Goal: Task Accomplishment & Management: Manage account settings

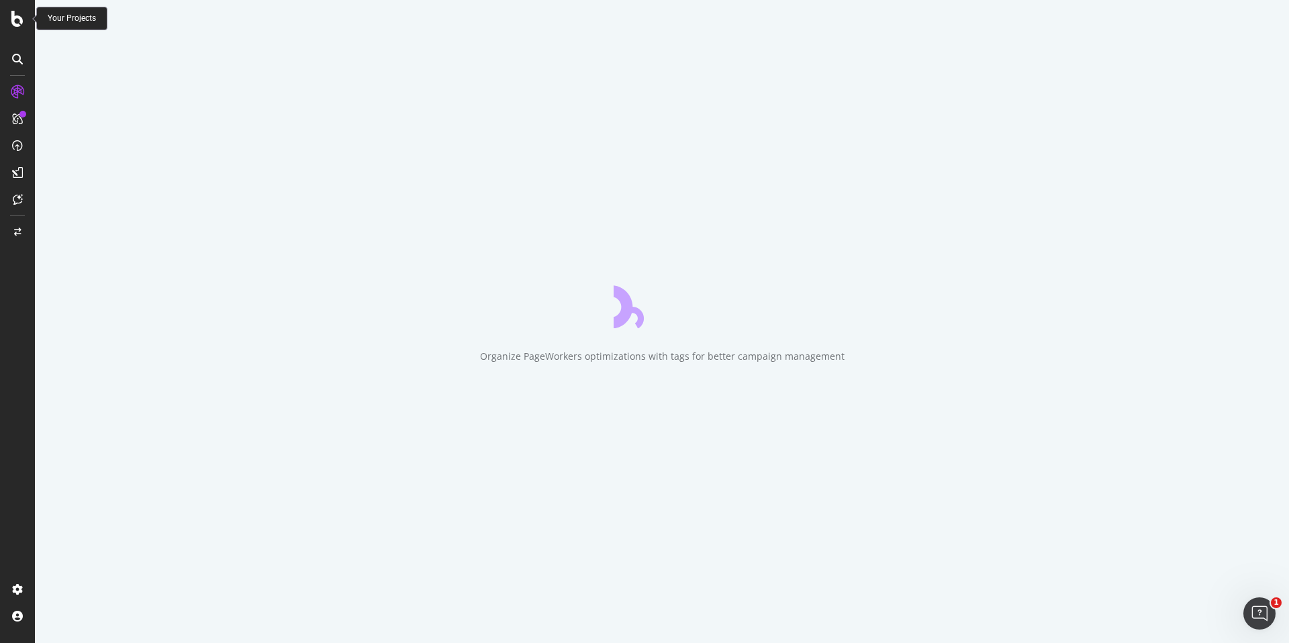
click at [15, 14] on icon at bounding box center [17, 19] width 12 height 16
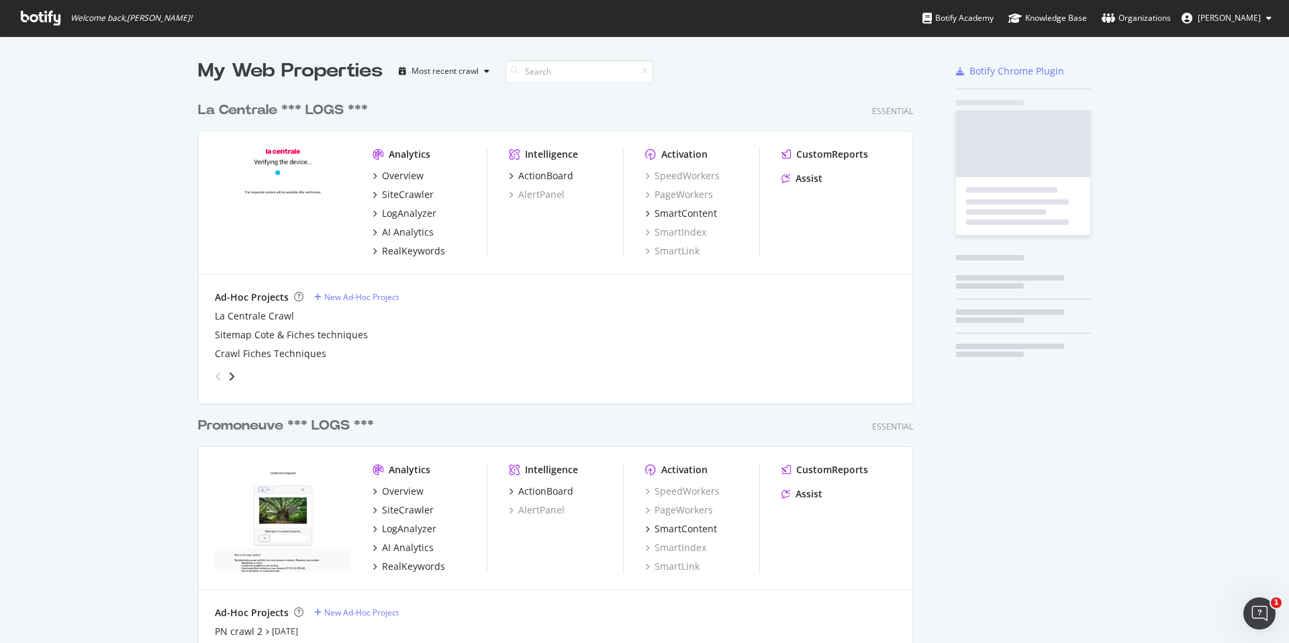
scroll to position [643, 1289]
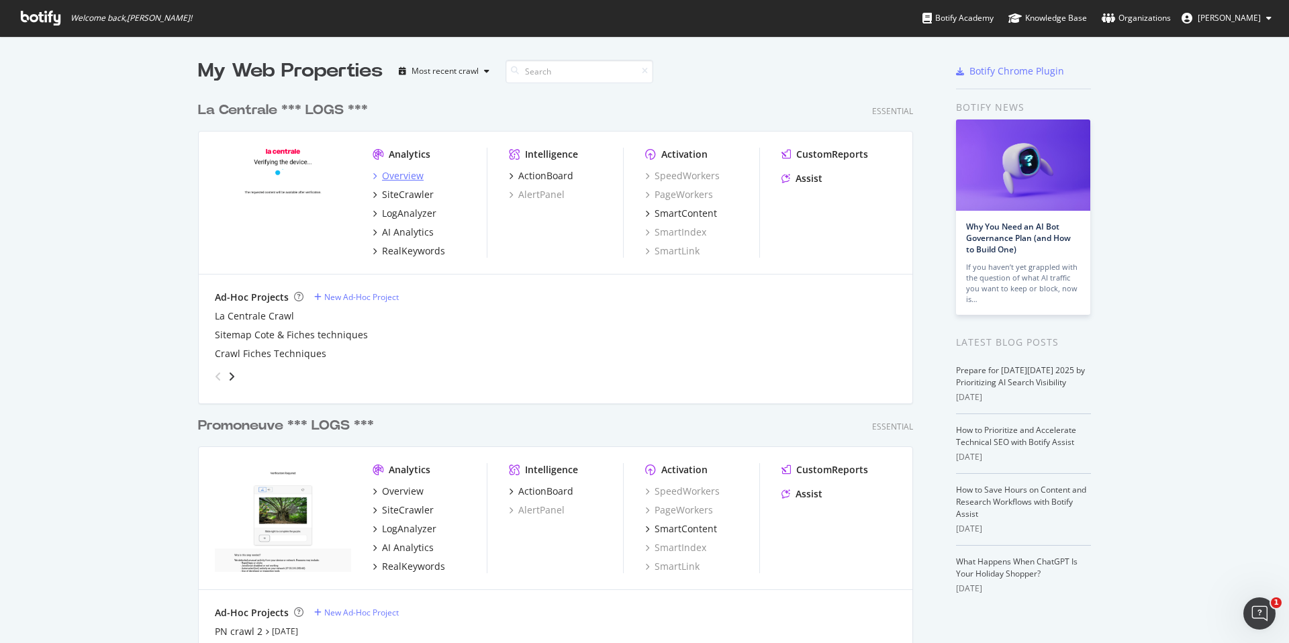
click at [405, 177] on div "Overview" at bounding box center [403, 175] width 42 height 13
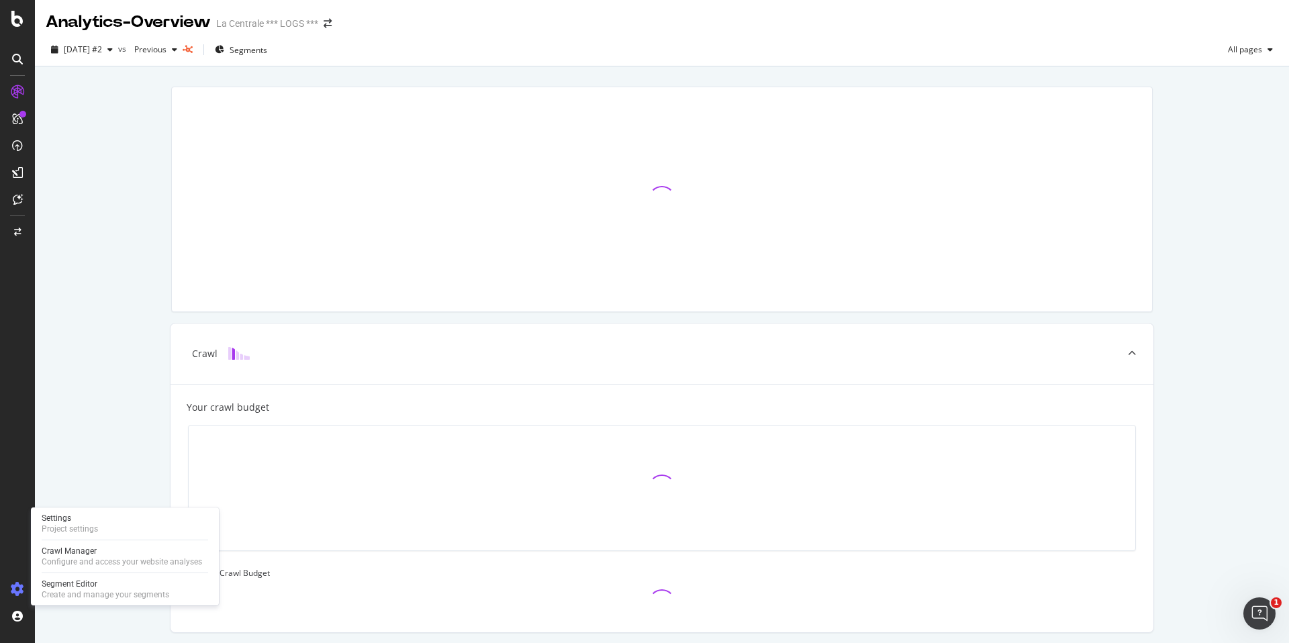
click at [14, 589] on icon at bounding box center [17, 589] width 13 height 13
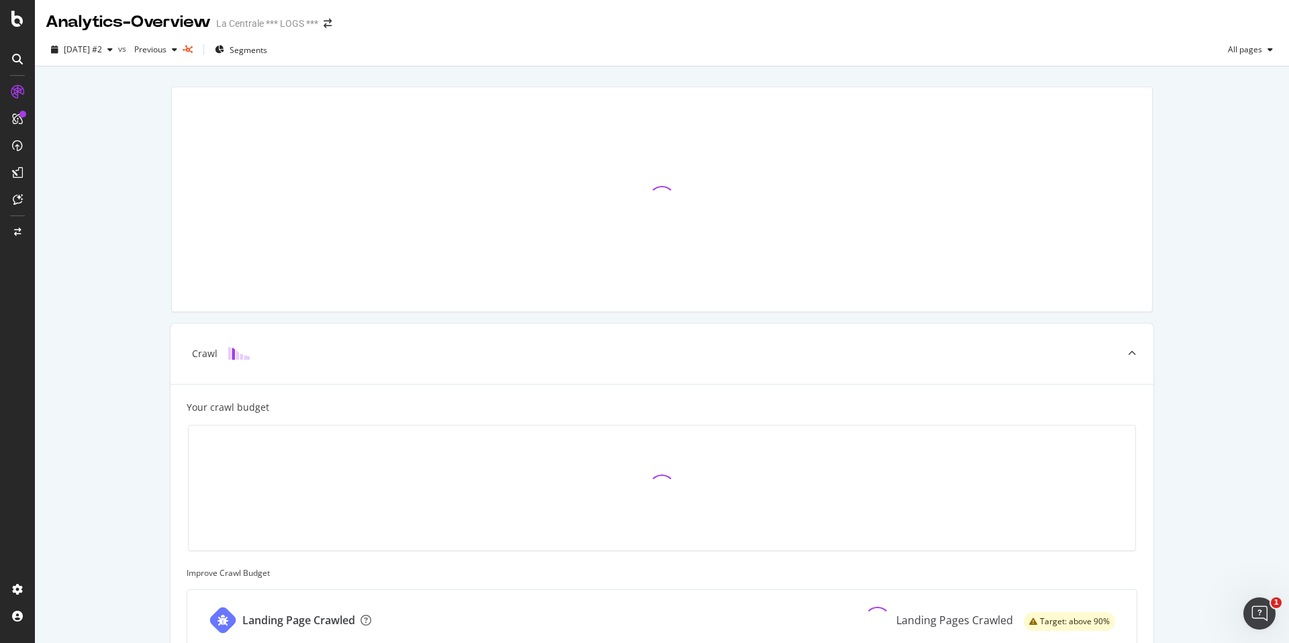
click at [93, 13] on div "Analytics - Overview" at bounding box center [128, 22] width 165 height 23
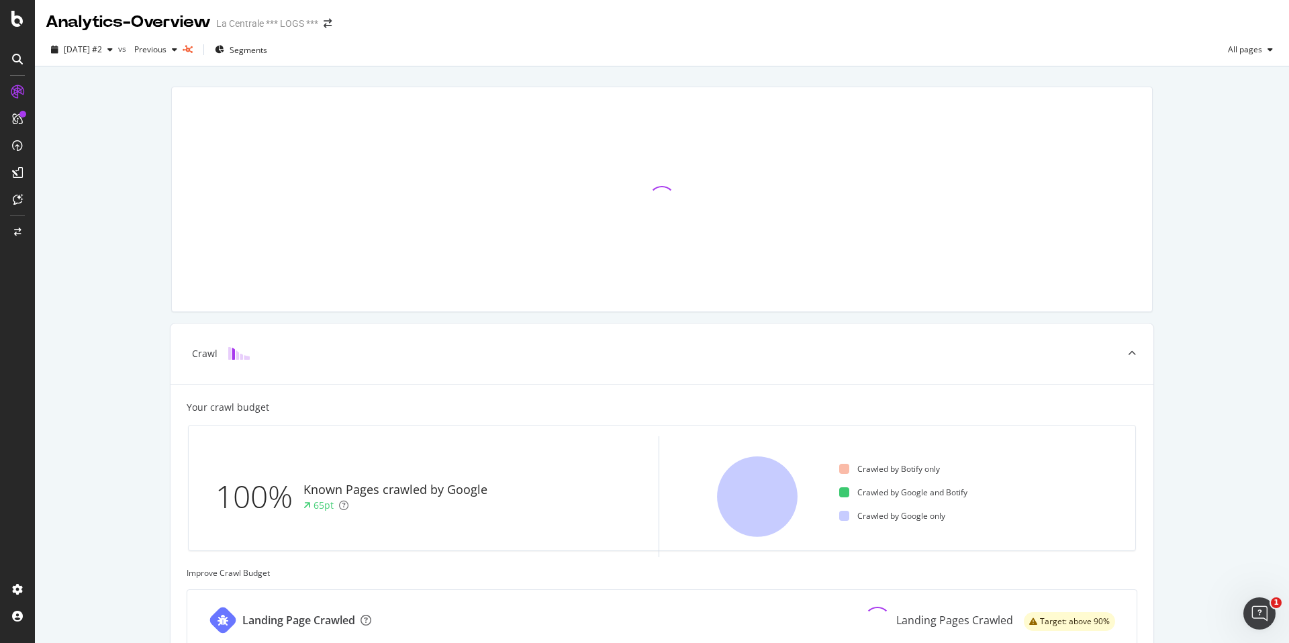
click at [13, 27] on div at bounding box center [17, 321] width 35 height 643
click at [22, 22] on icon at bounding box center [17, 19] width 12 height 16
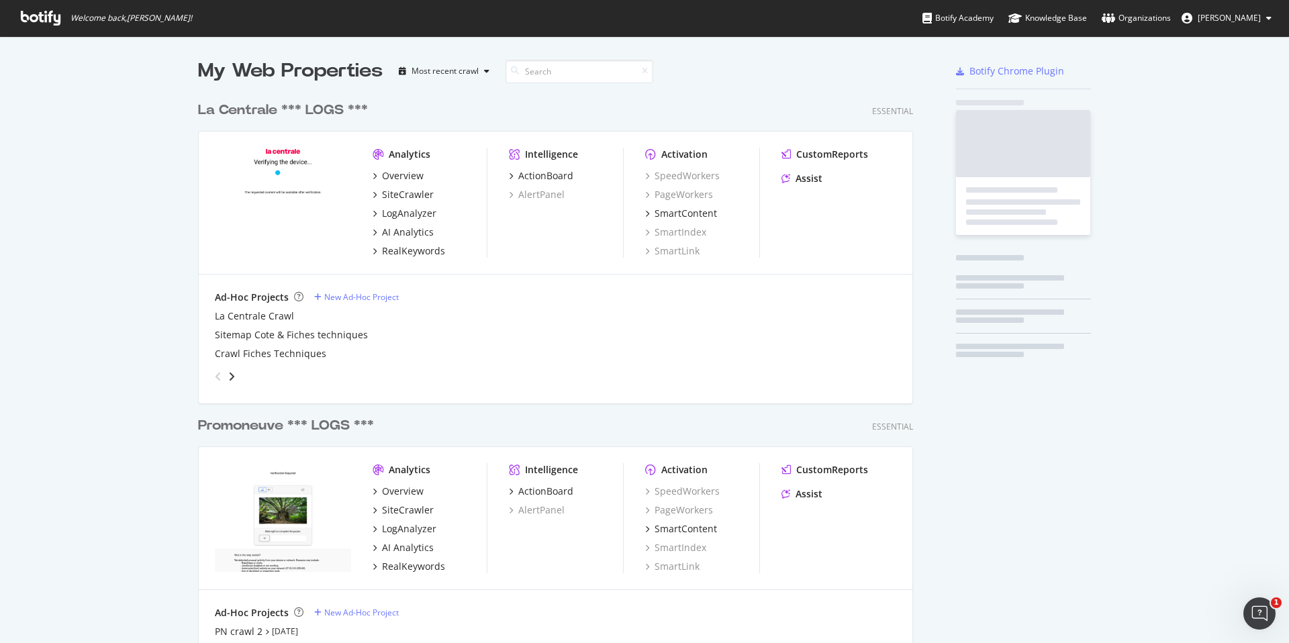
scroll to position [643, 1289]
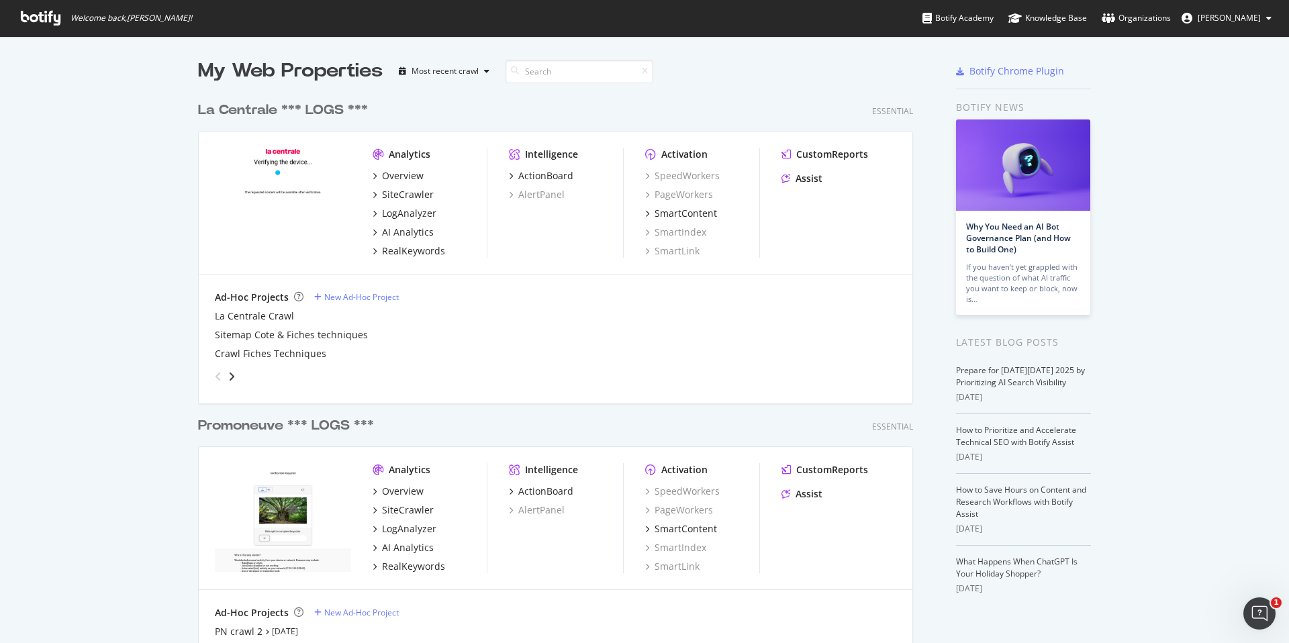
click at [256, 111] on div "La Centrale *** LOGS ***" at bounding box center [283, 110] width 170 height 19
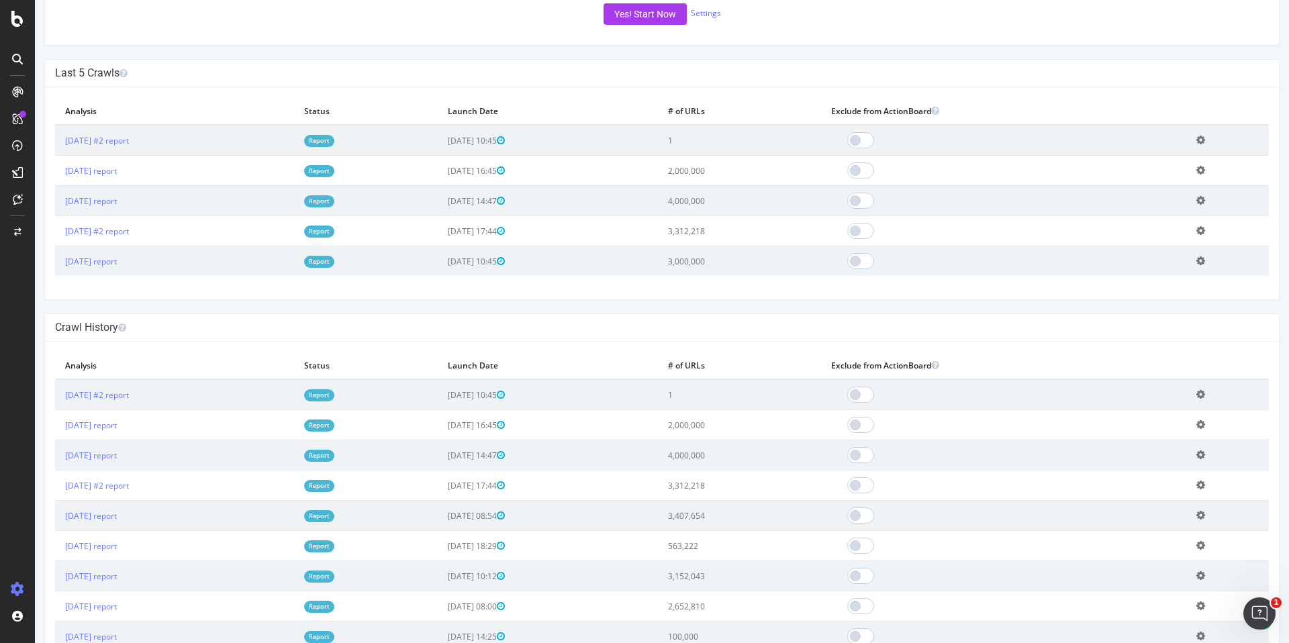
scroll to position [352, 0]
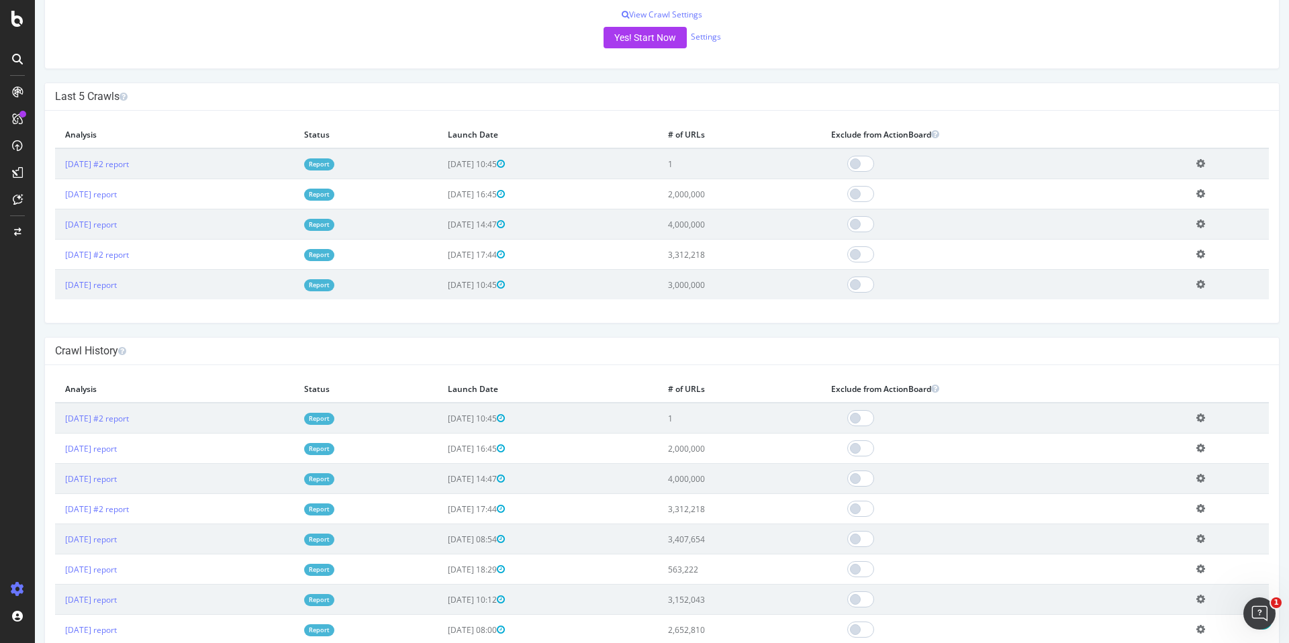
click at [1206, 175] on td "Add name Delete analysis" at bounding box center [1227, 163] width 83 height 31
click at [1205, 164] on icon at bounding box center [1200, 163] width 9 height 10
click at [1176, 197] on link "Delete analysis" at bounding box center [1151, 202] width 107 height 18
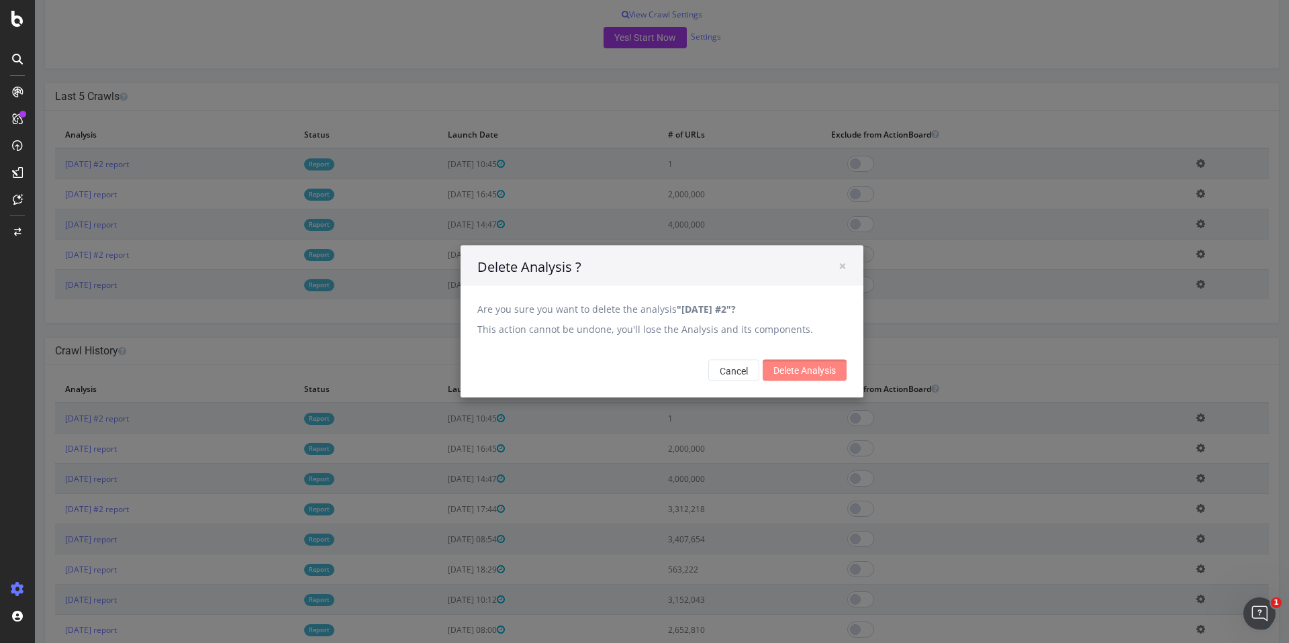
click at [814, 377] on input "Delete Analysis" at bounding box center [805, 370] width 84 height 21
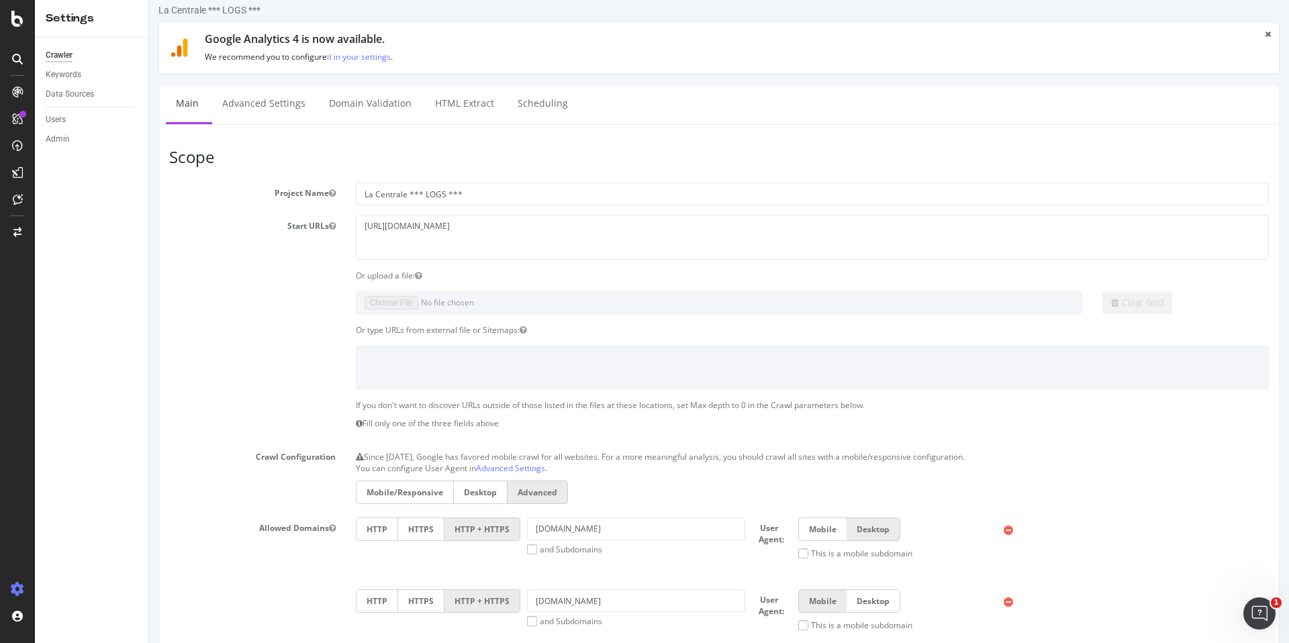
scroll to position [9, 0]
click at [508, 225] on textarea "https://www.lacentrale.fr" at bounding box center [812, 238] width 913 height 44
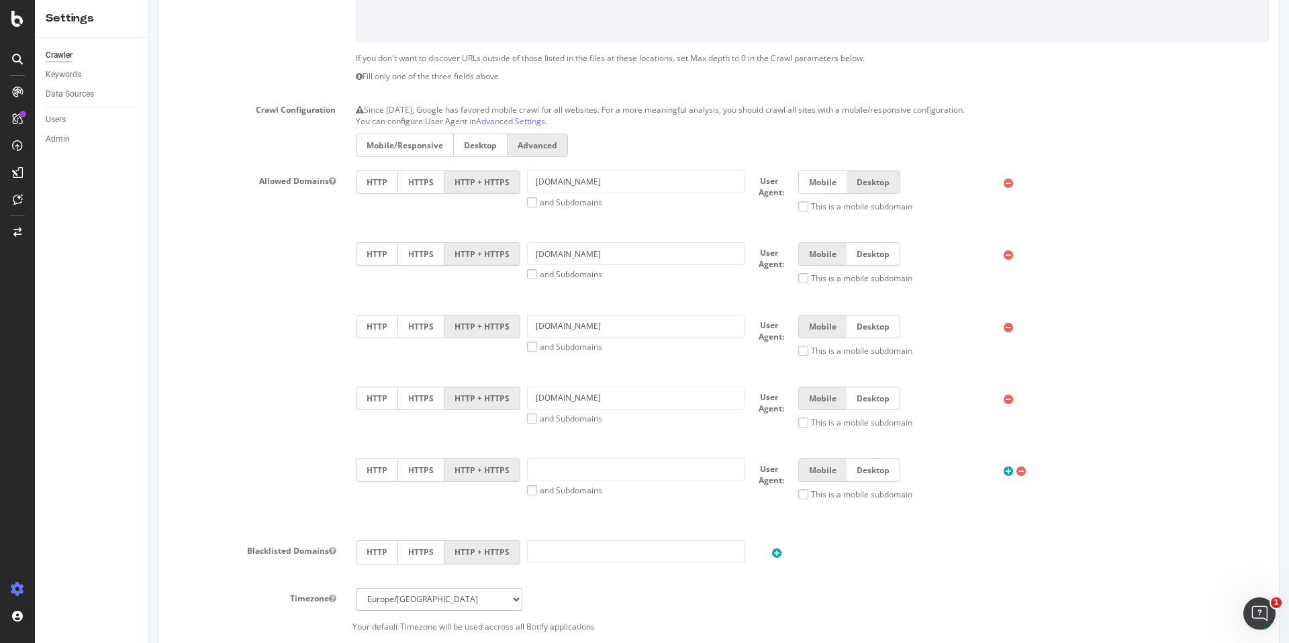
scroll to position [372, 0]
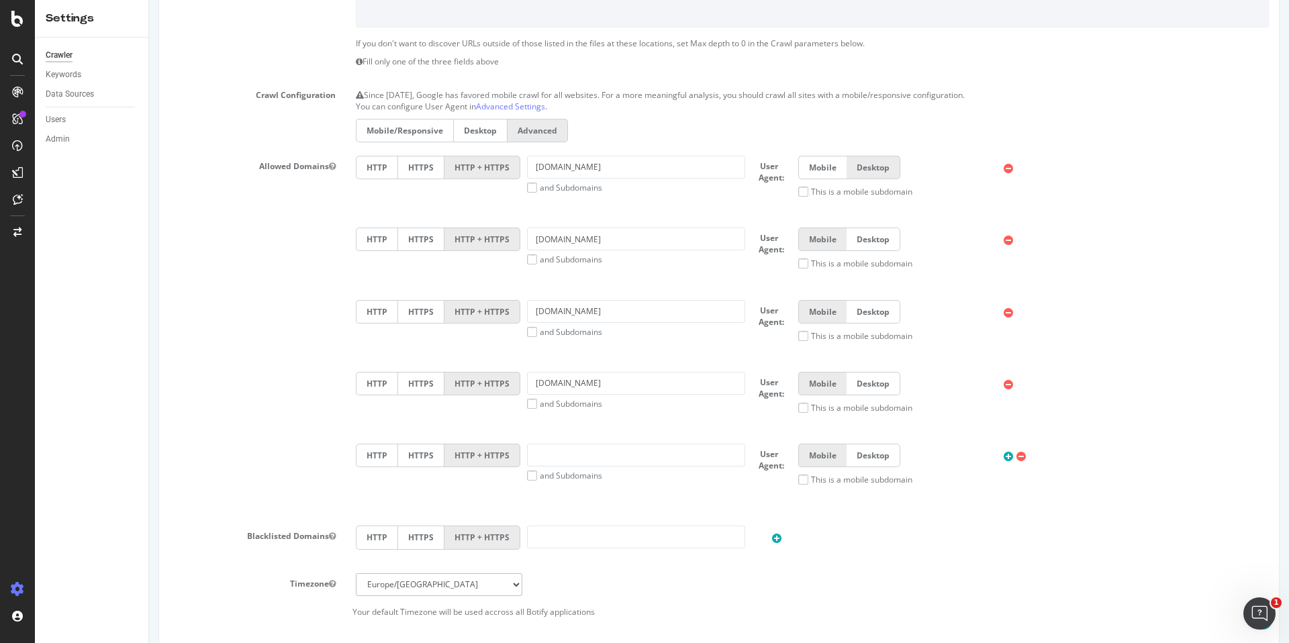
click at [633, 207] on div "HTTP HTTPS HTTP + HTTPS www.lacentrale.fr and Subdomains User Agent: Mobile Des…" at bounding box center [812, 182] width 927 height 52
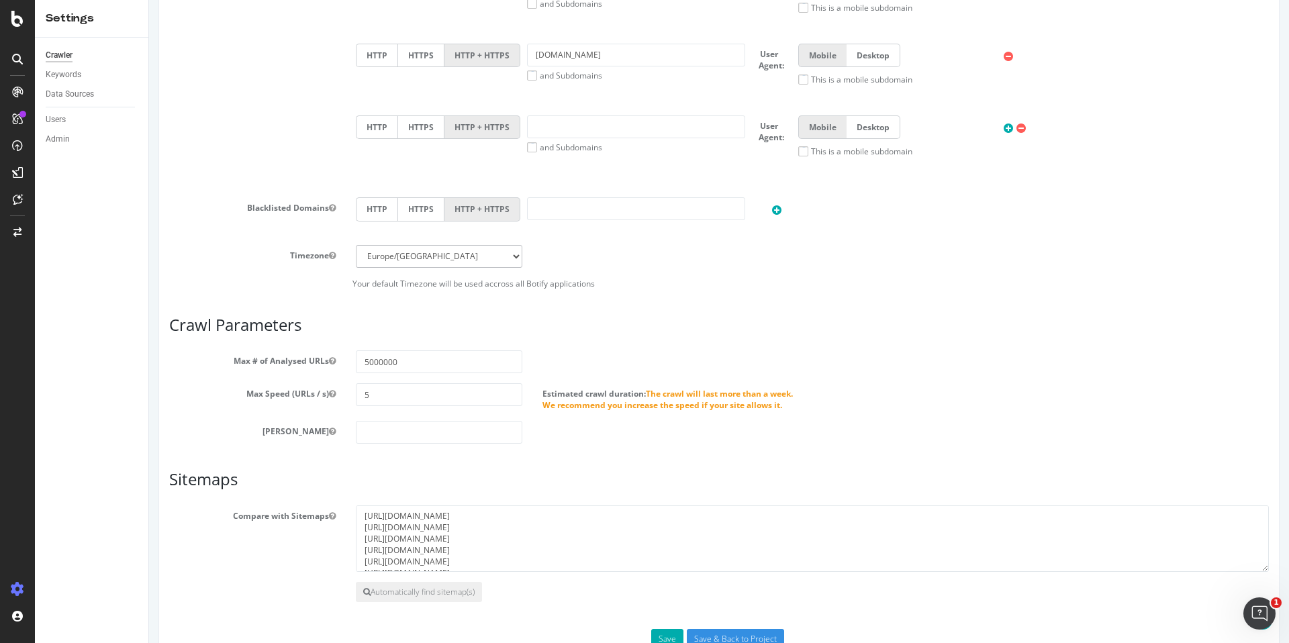
scroll to position [704, 0]
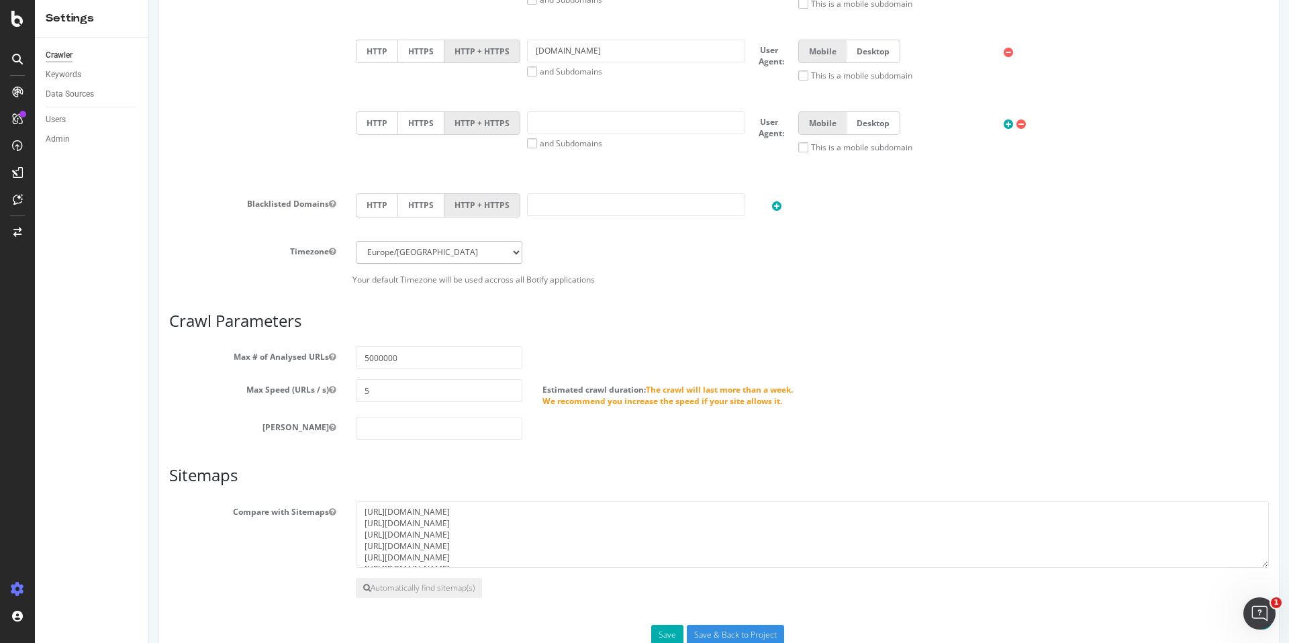
click at [597, 423] on div "[PERSON_NAME]" at bounding box center [719, 428] width 1120 height 23
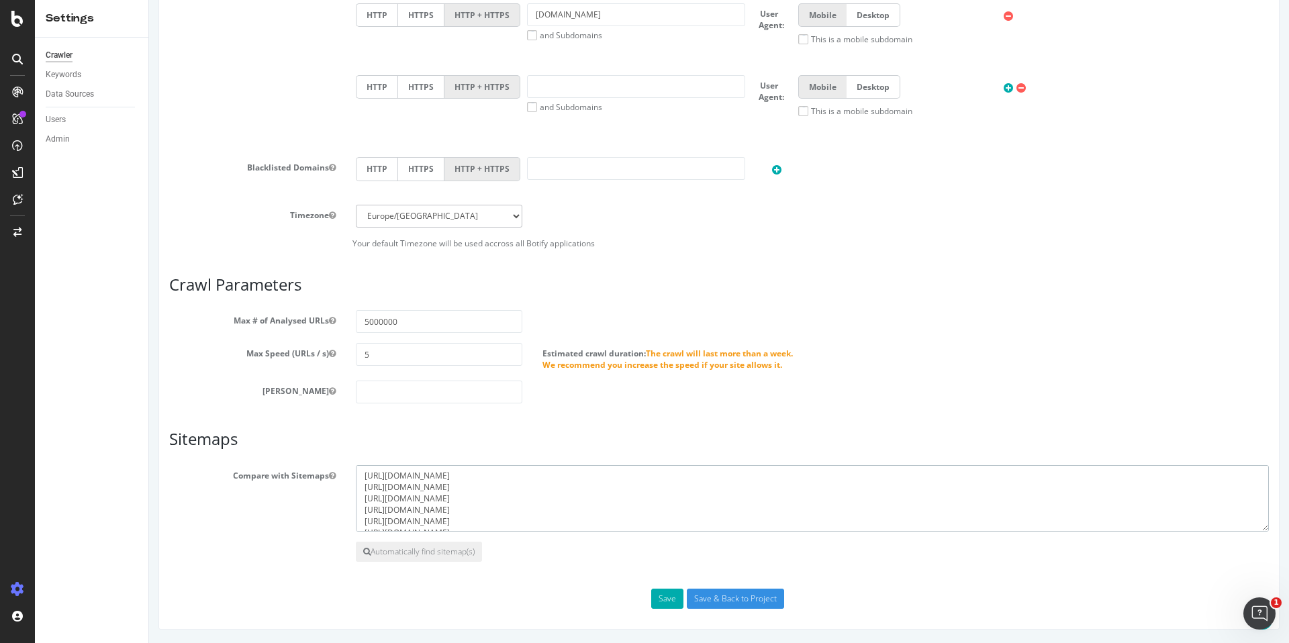
click at [530, 510] on textarea "https://www.lacentrale.fr/sitemap-geolocalisation-index.xml https://www.lacentr…" at bounding box center [812, 498] width 913 height 67
click at [672, 597] on button "Save" at bounding box center [667, 599] width 32 height 20
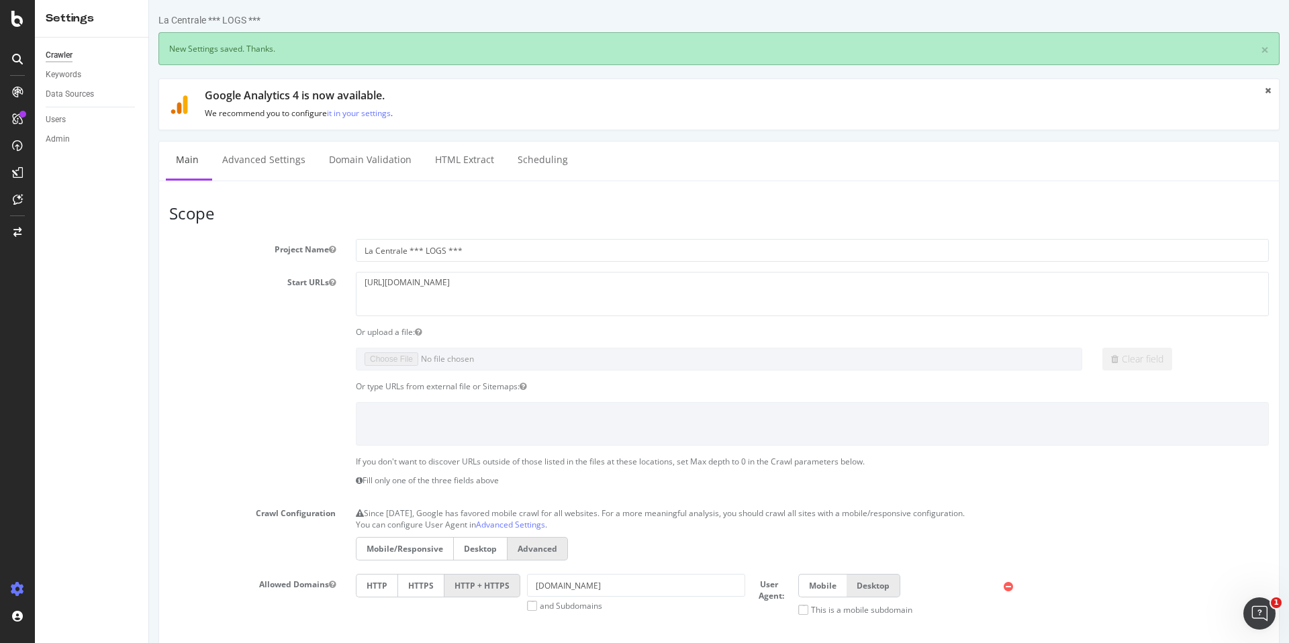
scroll to position [0, 0]
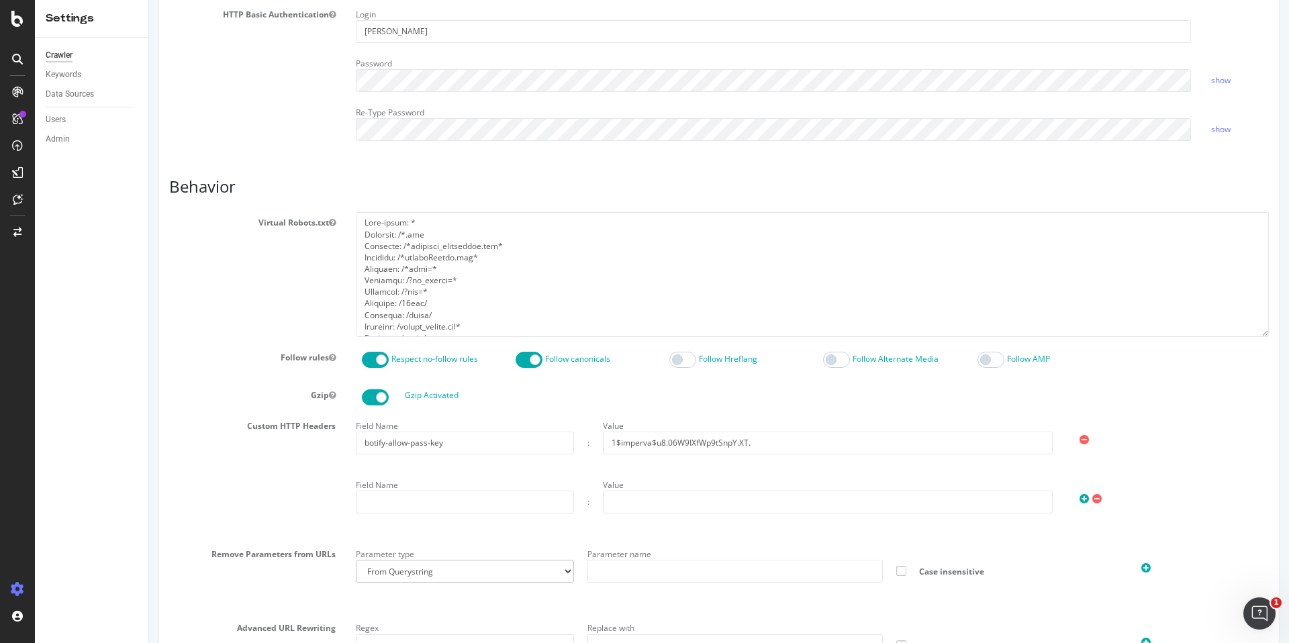
scroll to position [590, 0]
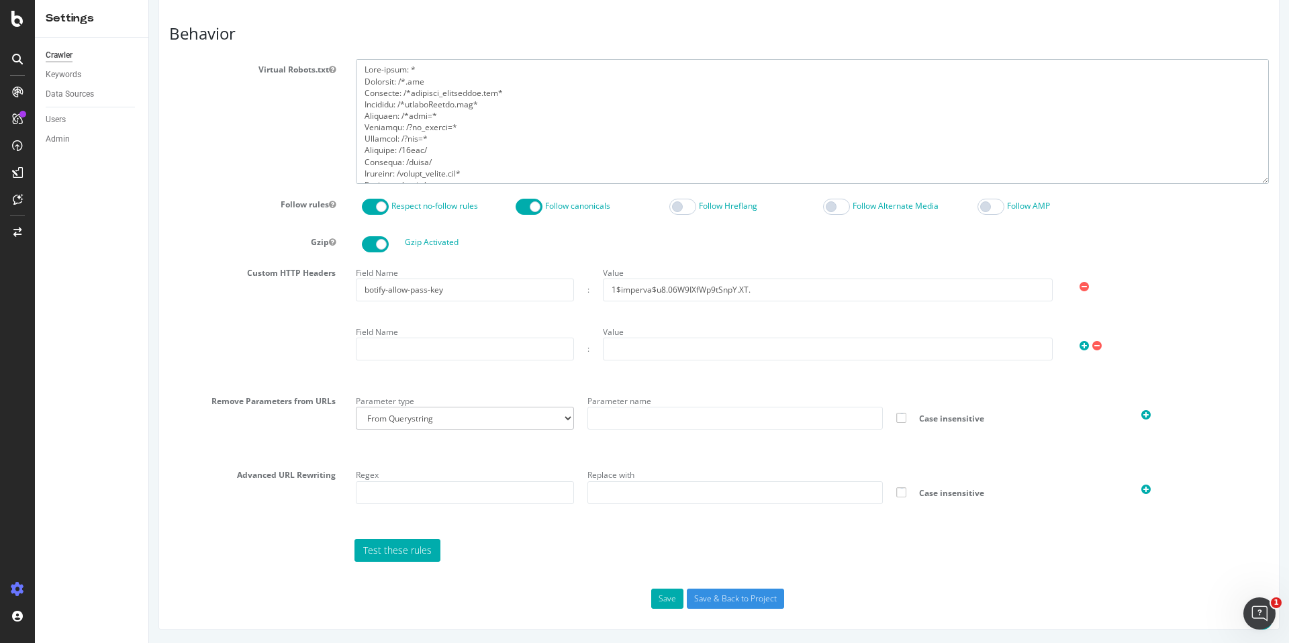
click at [402, 105] on textarea at bounding box center [812, 121] width 913 height 124
click at [659, 596] on button "Save" at bounding box center [667, 599] width 32 height 20
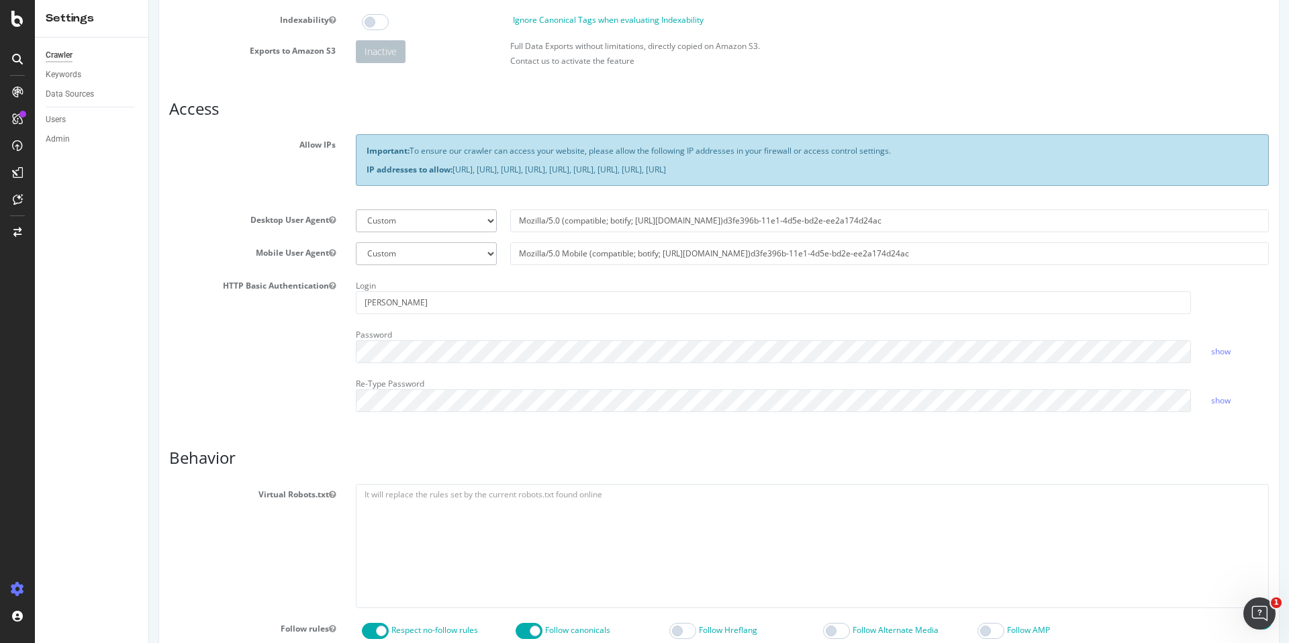
scroll to position [0, 0]
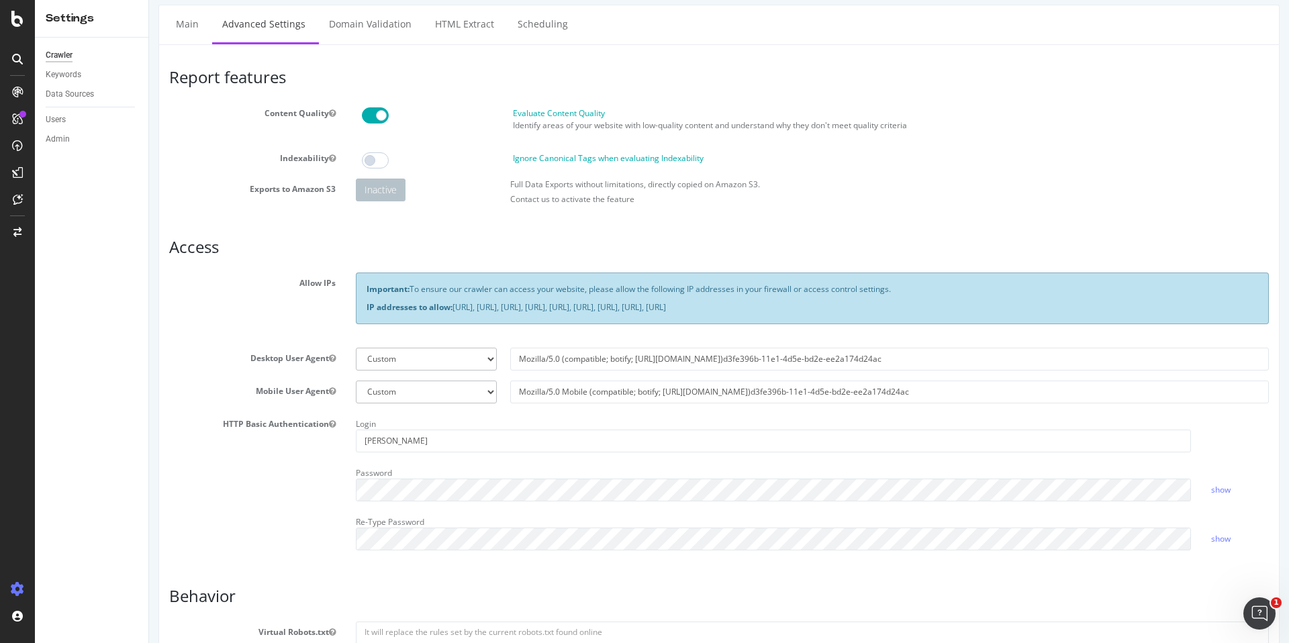
scroll to position [40, 0]
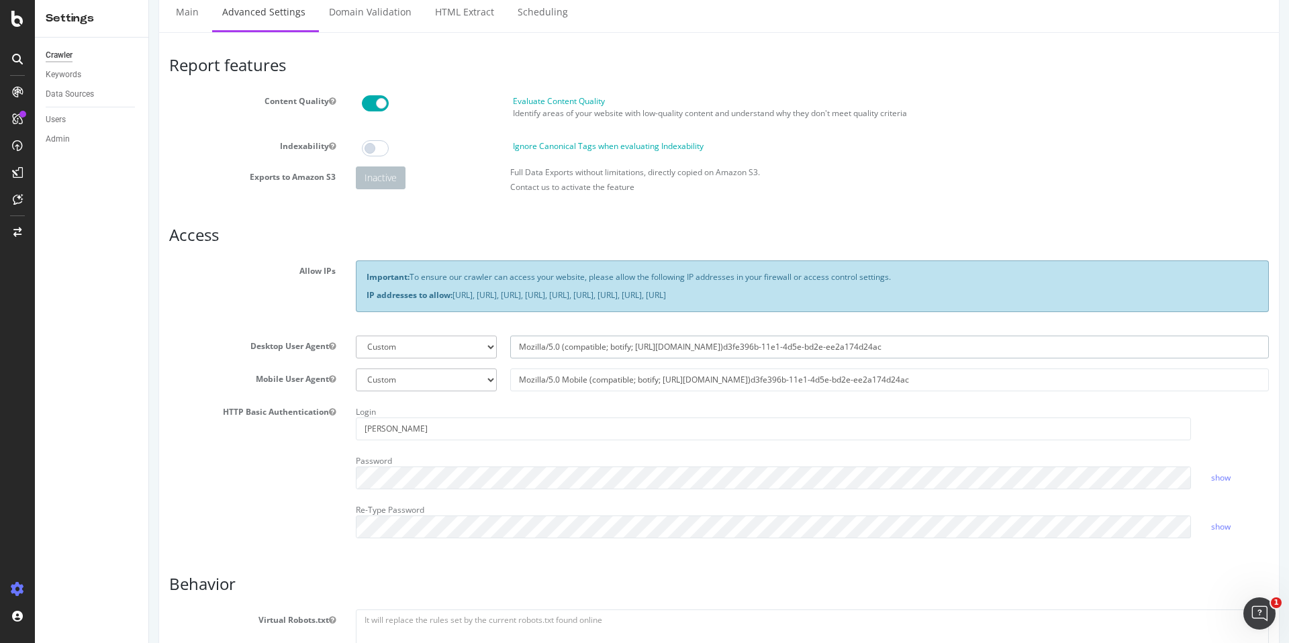
click at [606, 347] on input "Mozilla/5.0 (compatible; botify; [URL][DOMAIN_NAME])d3fe396b-11e1-4d5e-bd2e-ee2…" at bounding box center [889, 347] width 759 height 23
click at [606, 375] on input "Mozilla/5.0 Mobile (compatible; botify; [URL][DOMAIN_NAME])d3fe396b-11e1-4d5e-b…" at bounding box center [889, 380] width 759 height 23
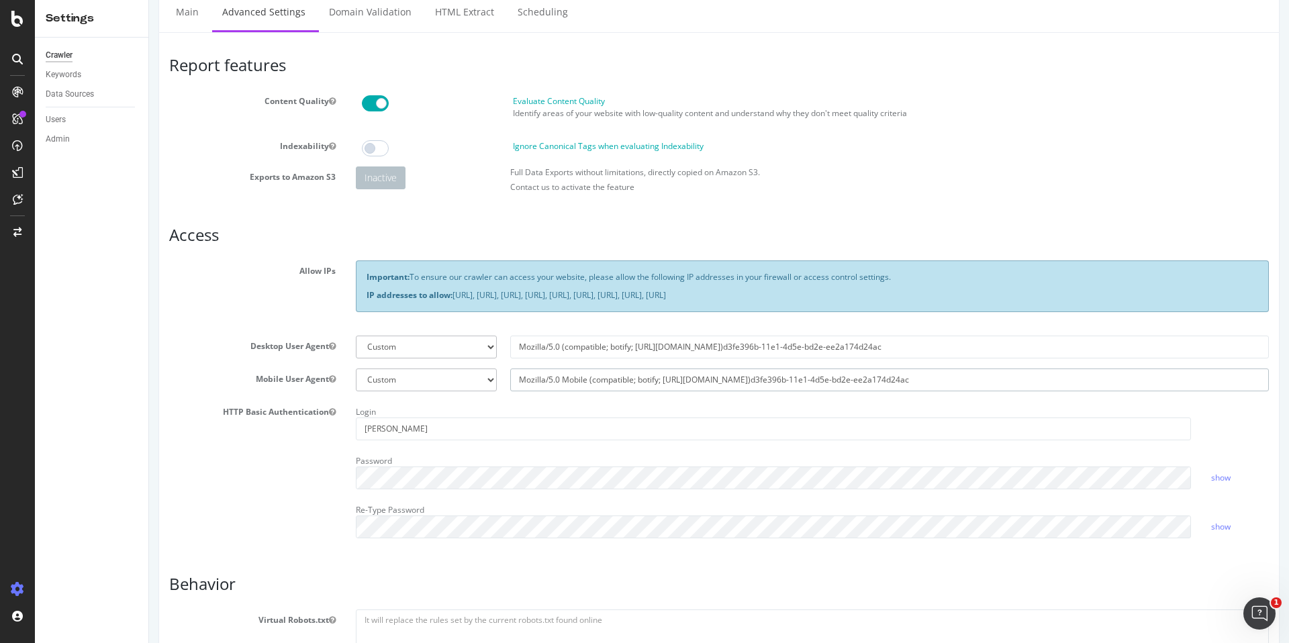
click at [606, 375] on input "Mozilla/5.0 Mobile (compatible; botify; [URL][DOMAIN_NAME])d3fe396b-11e1-4d5e-b…" at bounding box center [889, 380] width 759 height 23
click at [672, 410] on div "Login lea-nassar" at bounding box center [773, 420] width 855 height 39
click at [672, 404] on div "Login lea-nassar" at bounding box center [773, 420] width 855 height 39
click at [675, 397] on section "Allow IPs Important: To ensure our crawler can access your website, please allo…" at bounding box center [719, 404] width 1100 height 288
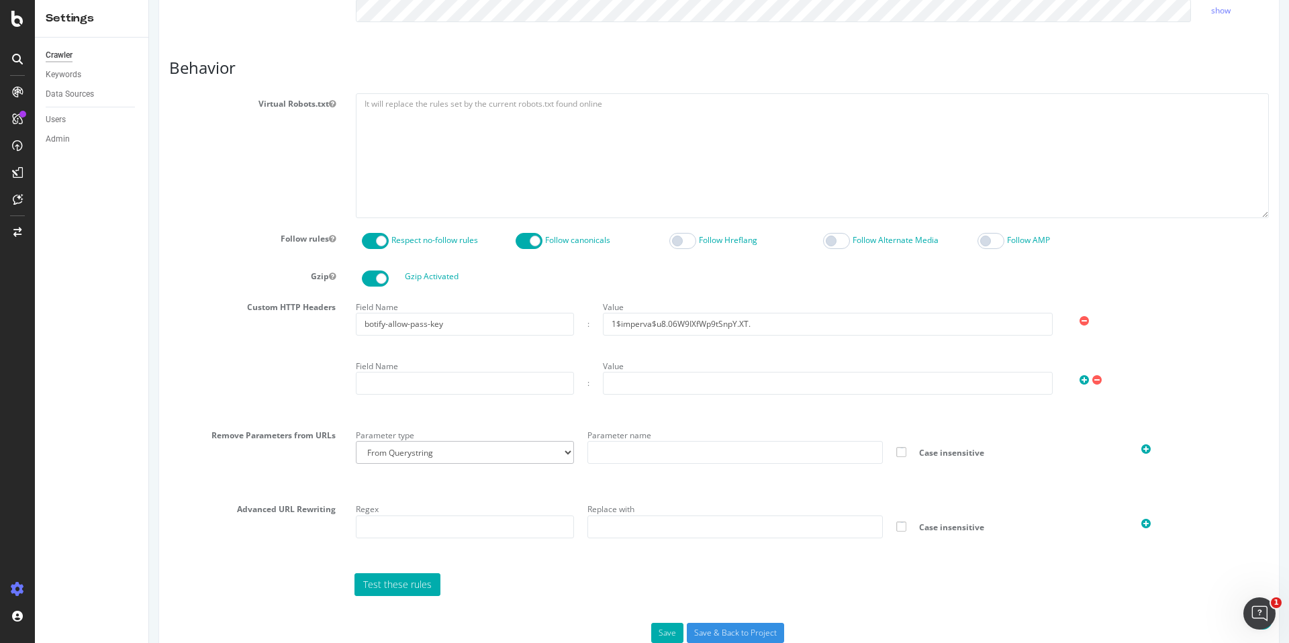
scroll to position [590, 0]
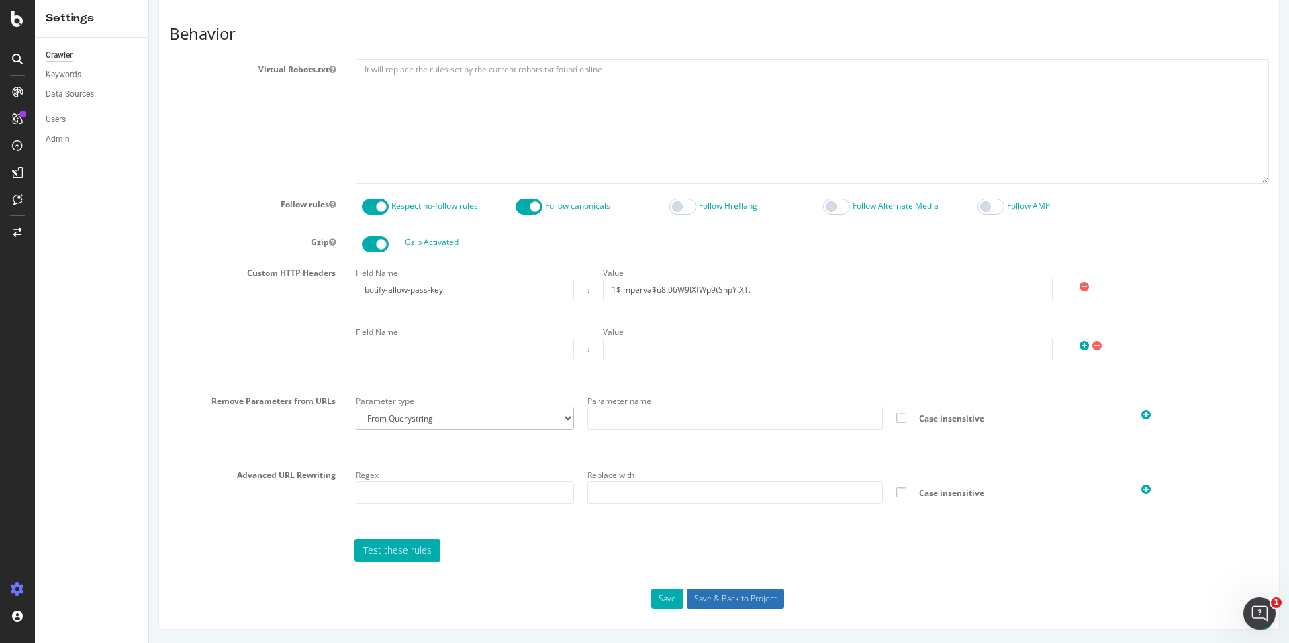
click at [737, 602] on input "Save & Back to Project" at bounding box center [735, 599] width 97 height 20
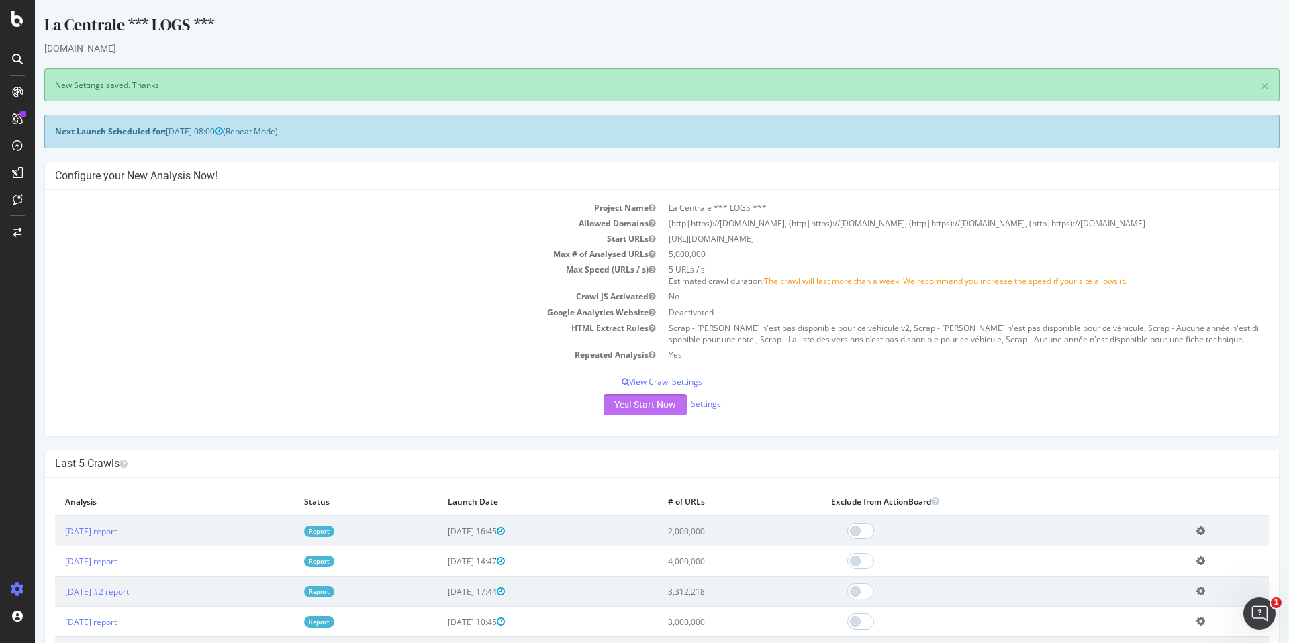
click at [638, 408] on button "Yes! Start Now" at bounding box center [645, 404] width 83 height 21
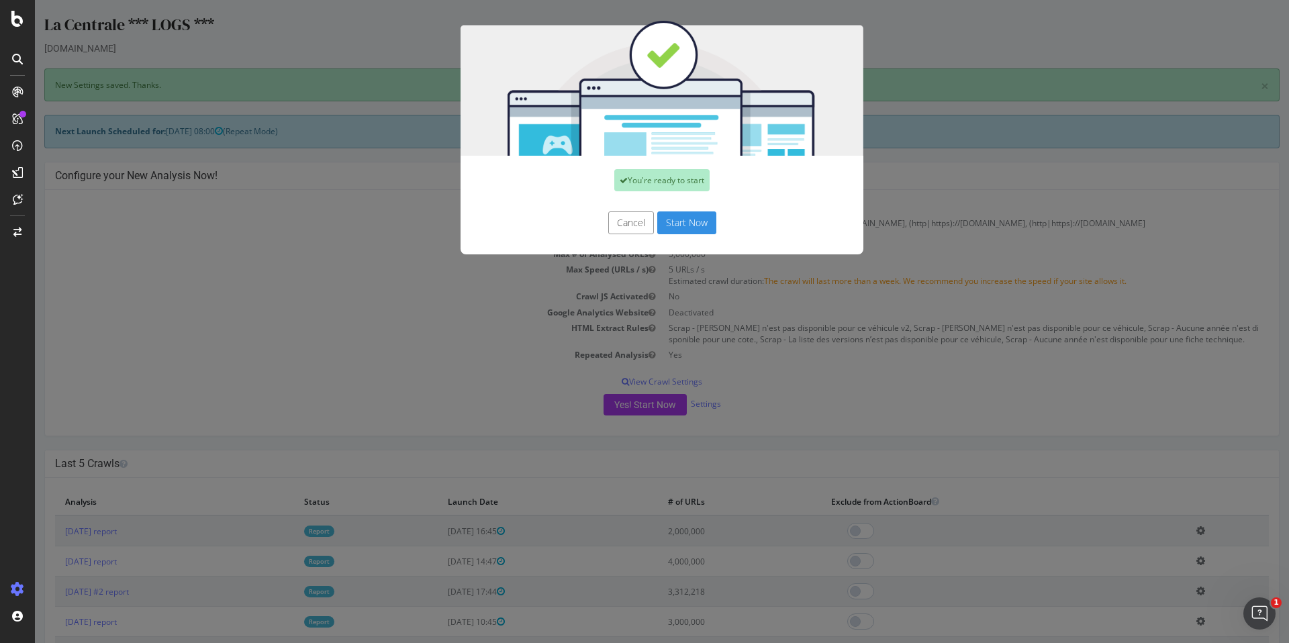
click at [684, 217] on button "Start Now" at bounding box center [686, 222] width 59 height 23
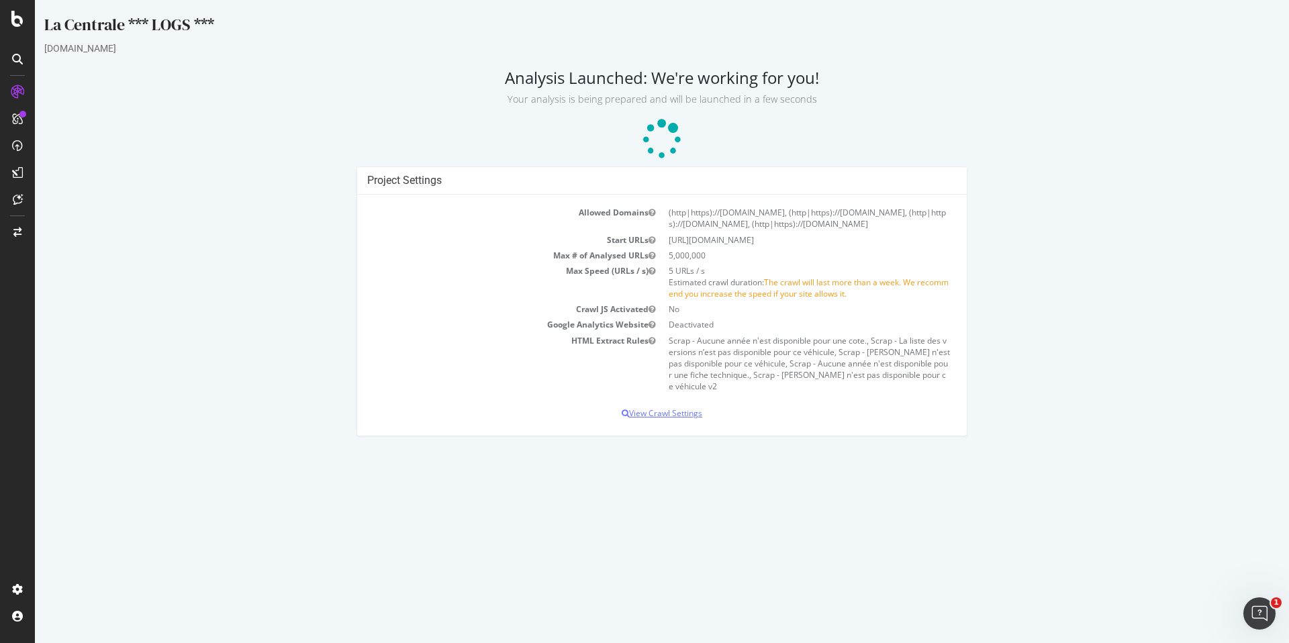
click at [663, 408] on p "View Crawl Settings" at bounding box center [661, 413] width 589 height 11
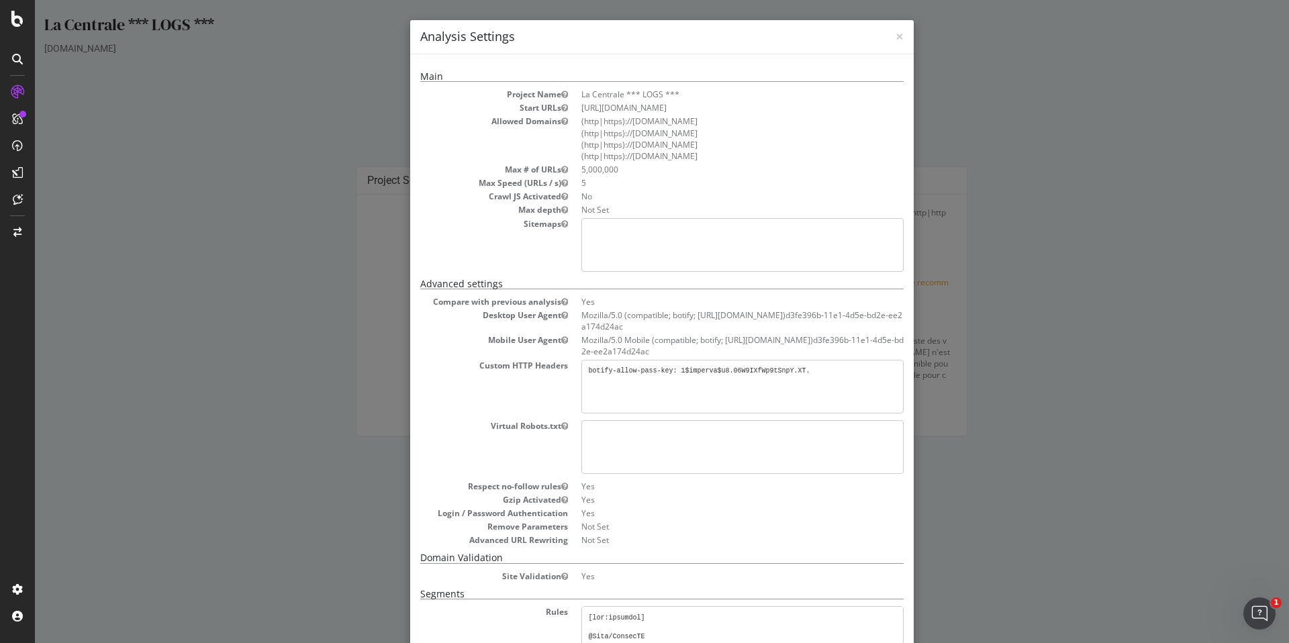
click at [620, 383] on pre "botify-allow-pass-key: 1$imperva$u8.06W9IXfWp9tSnpY.XT." at bounding box center [742, 387] width 322 height 54
click at [1000, 282] on div "× Close Analysis Settings Main Project Name La Centrale *** LOGS *** Start URLs…" at bounding box center [662, 321] width 1254 height 643
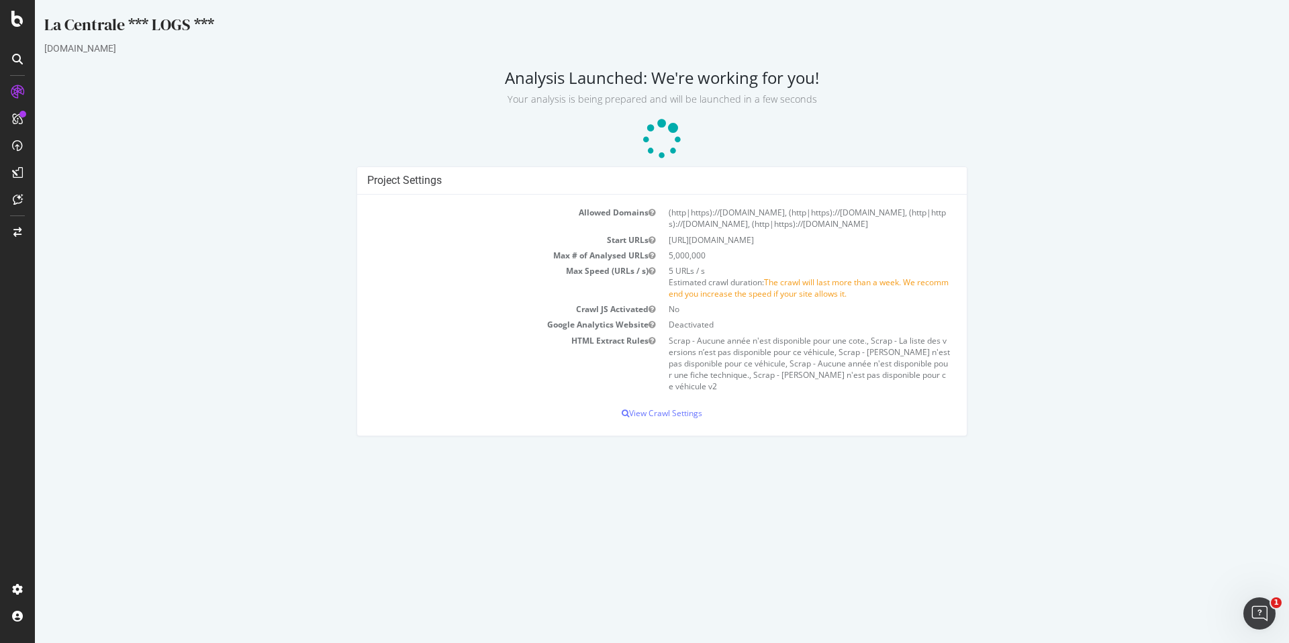
click at [103, 28] on div "La Centrale *** LOGS ***" at bounding box center [661, 27] width 1235 height 28
click at [17, 20] on icon at bounding box center [17, 19] width 12 height 16
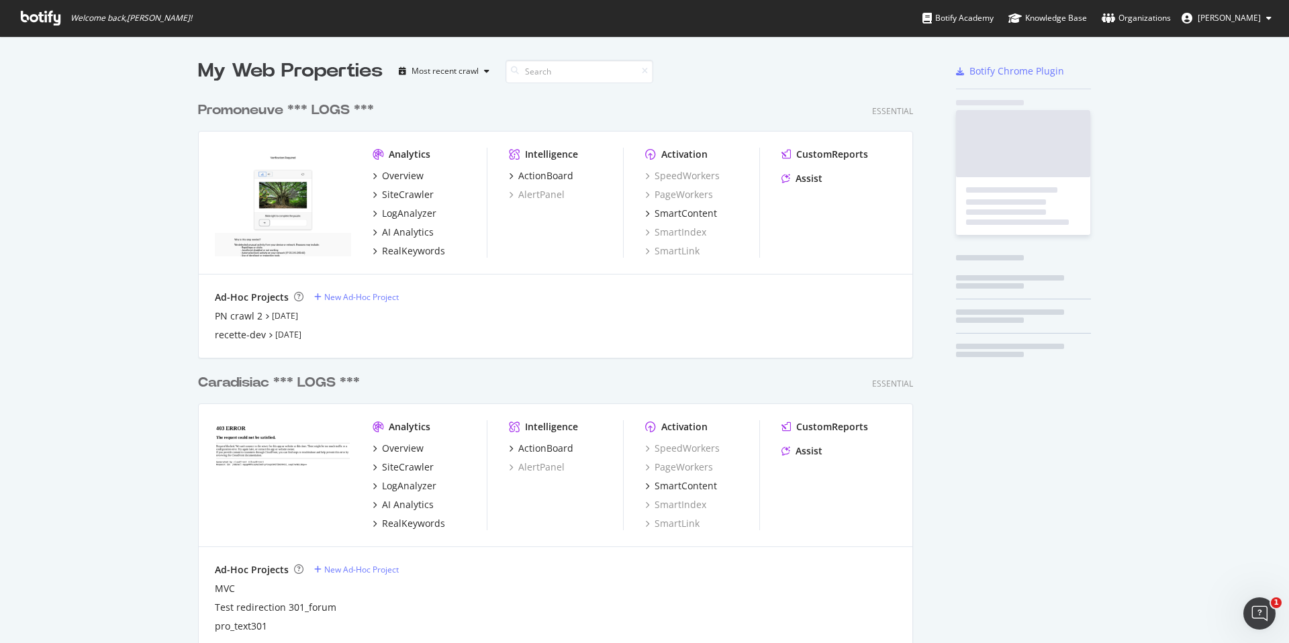
scroll to position [643, 1289]
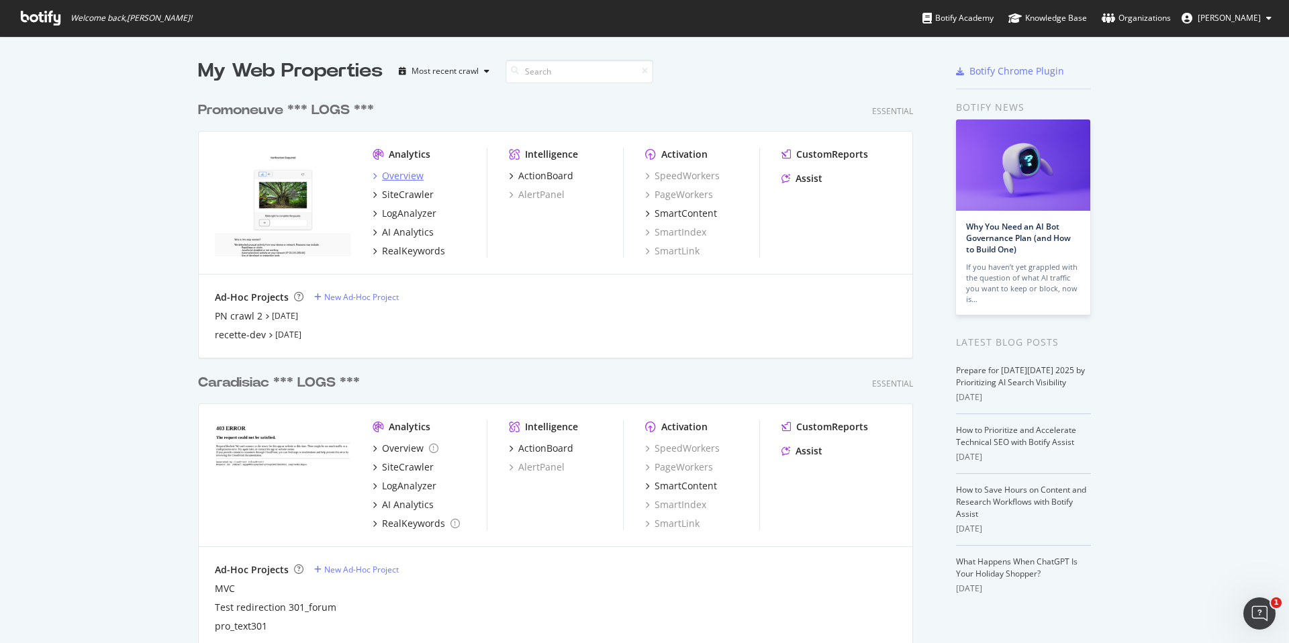
click at [401, 175] on div "Overview" at bounding box center [403, 175] width 42 height 13
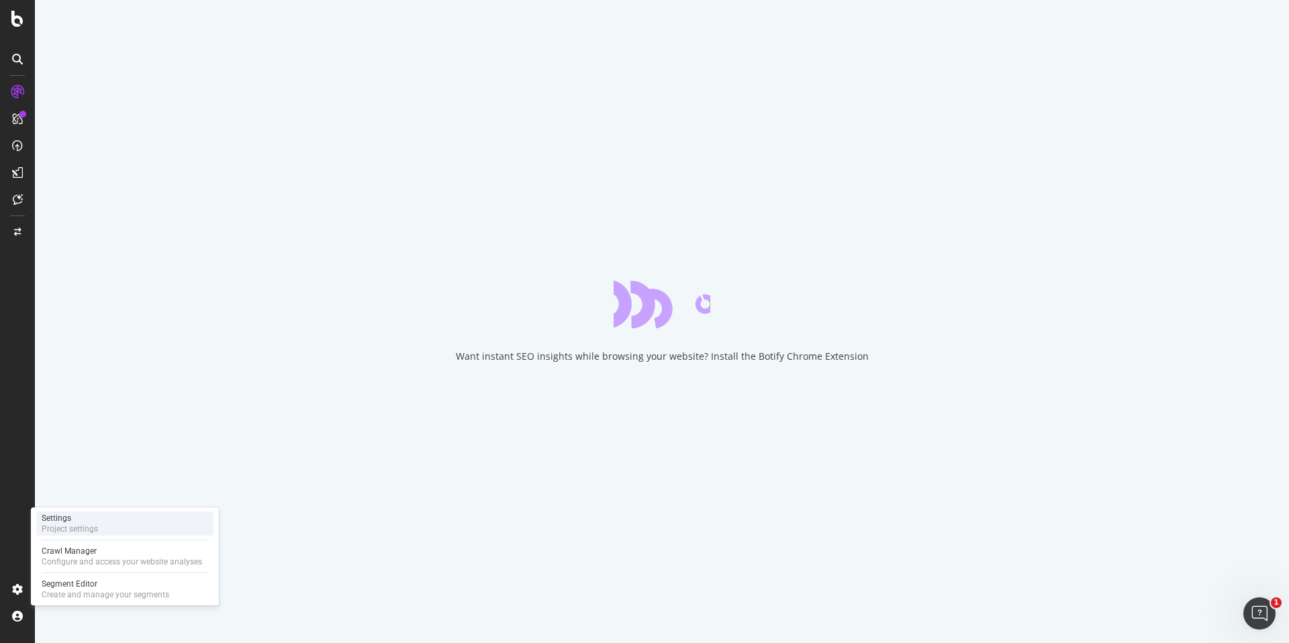
click at [69, 529] on div "Project settings" at bounding box center [70, 529] width 56 height 11
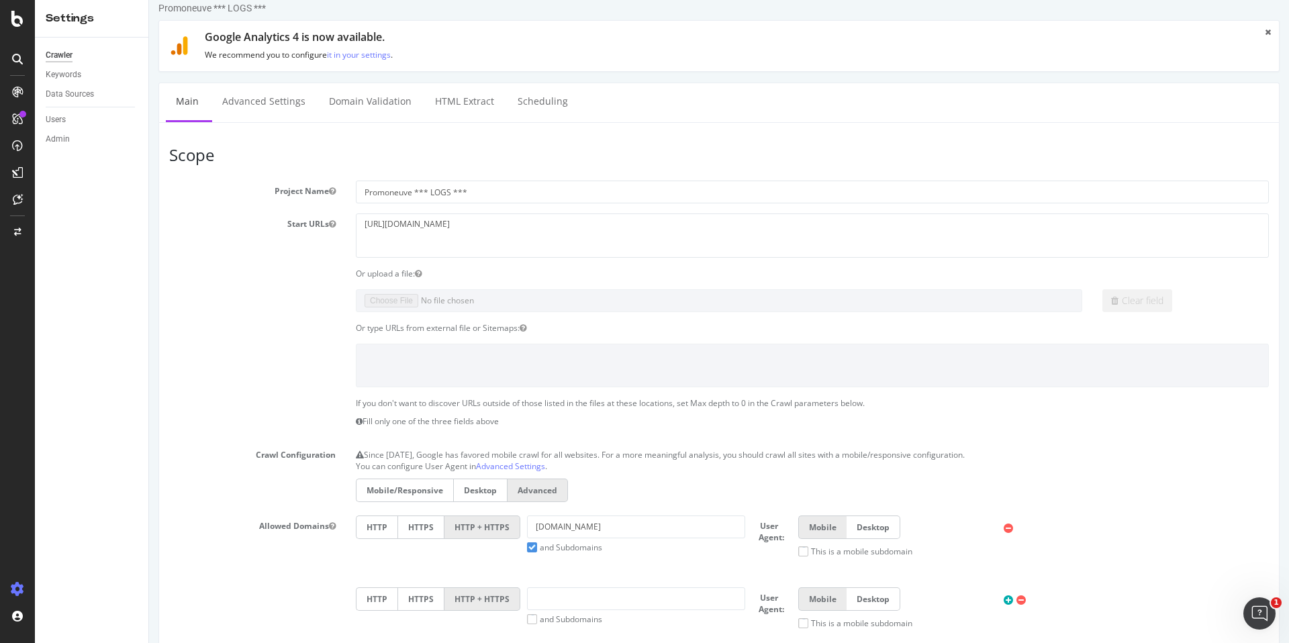
scroll to position [11, 0]
click at [11, 16] on icon at bounding box center [17, 19] width 12 height 16
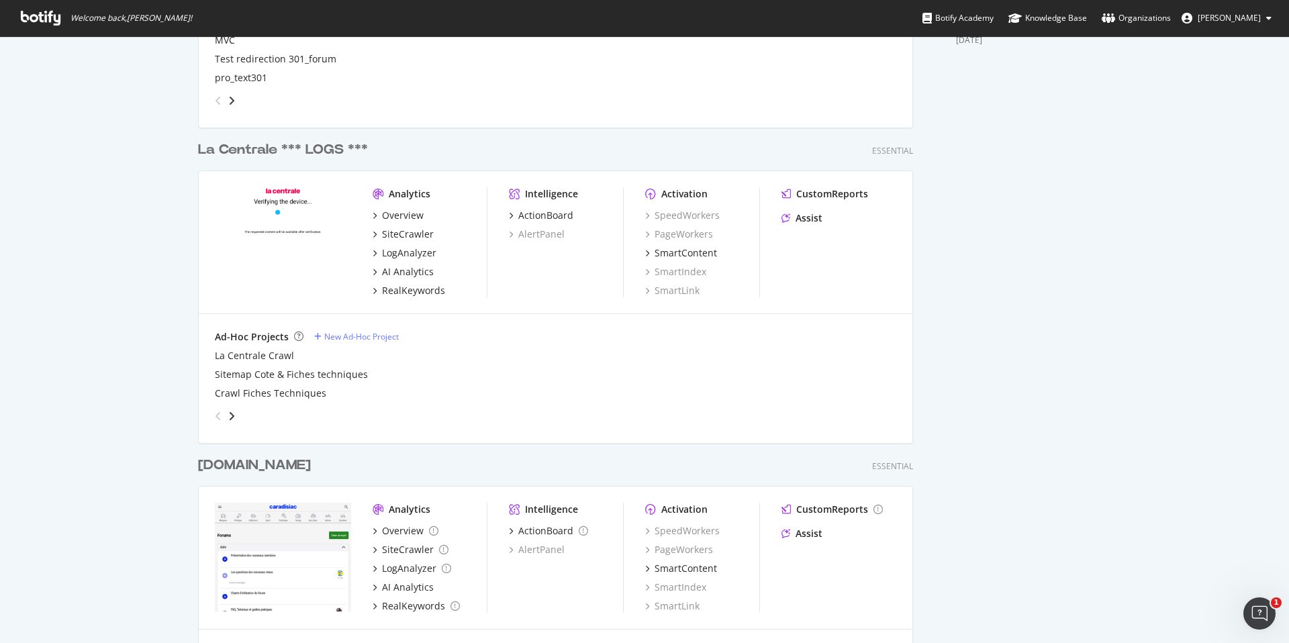
scroll to position [573, 0]
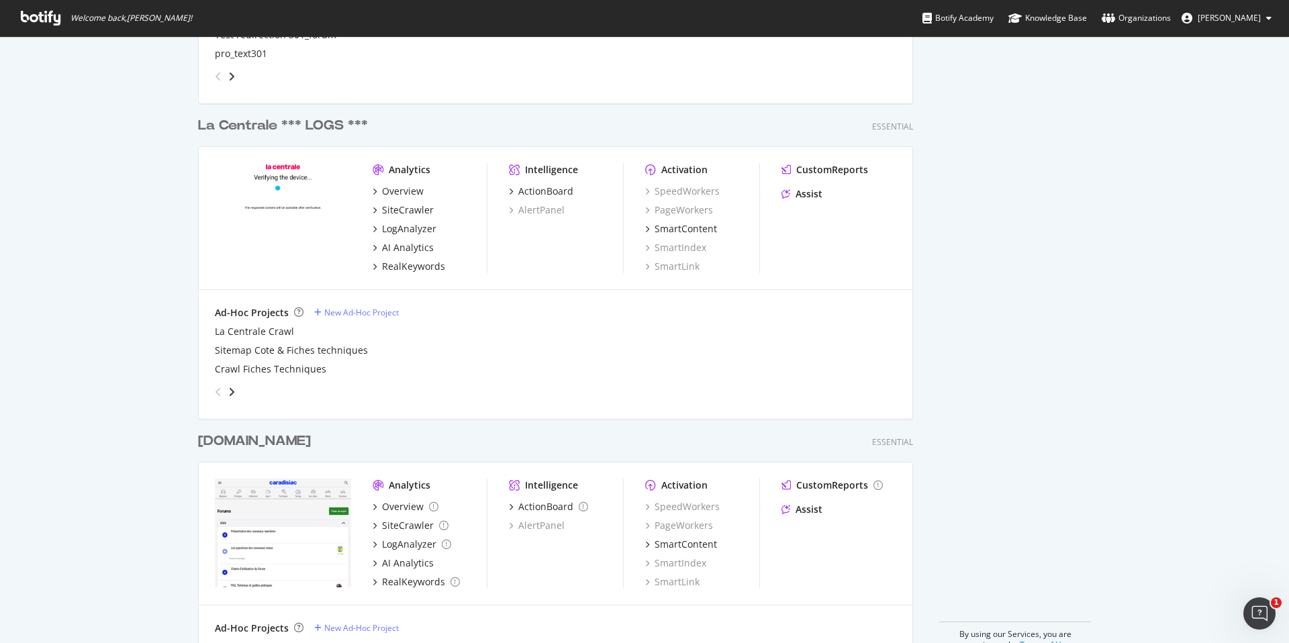
click at [292, 130] on div "La Centrale *** LOGS ***" at bounding box center [283, 125] width 170 height 19
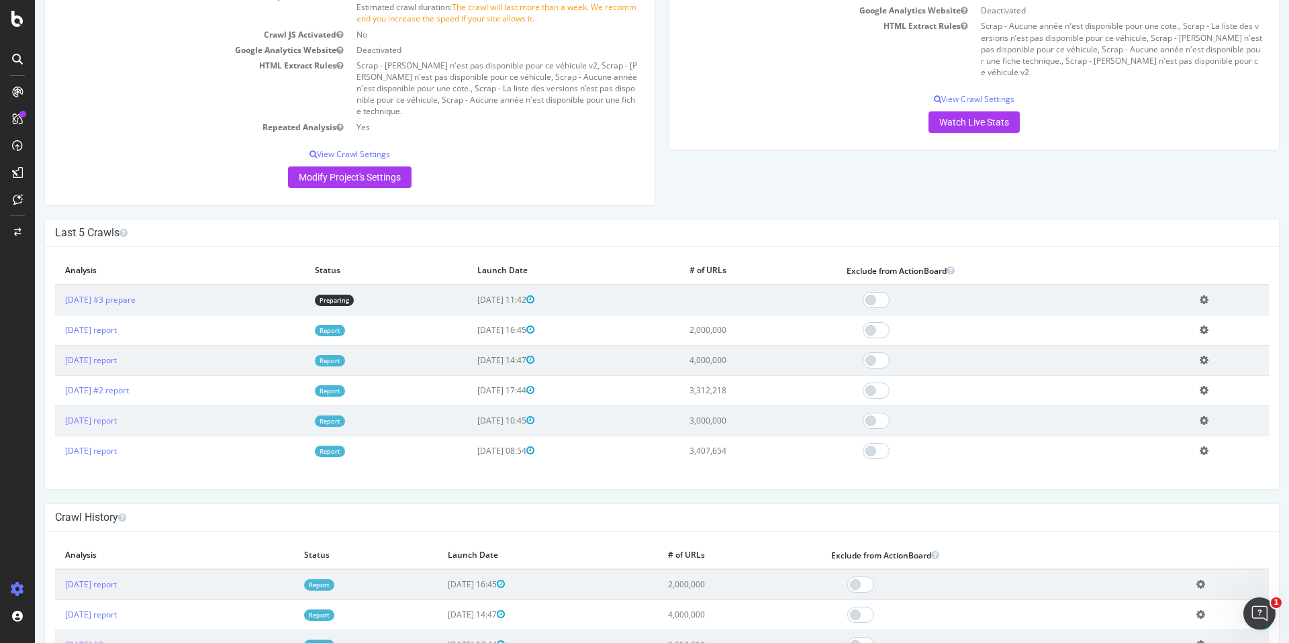
scroll to position [352, 0]
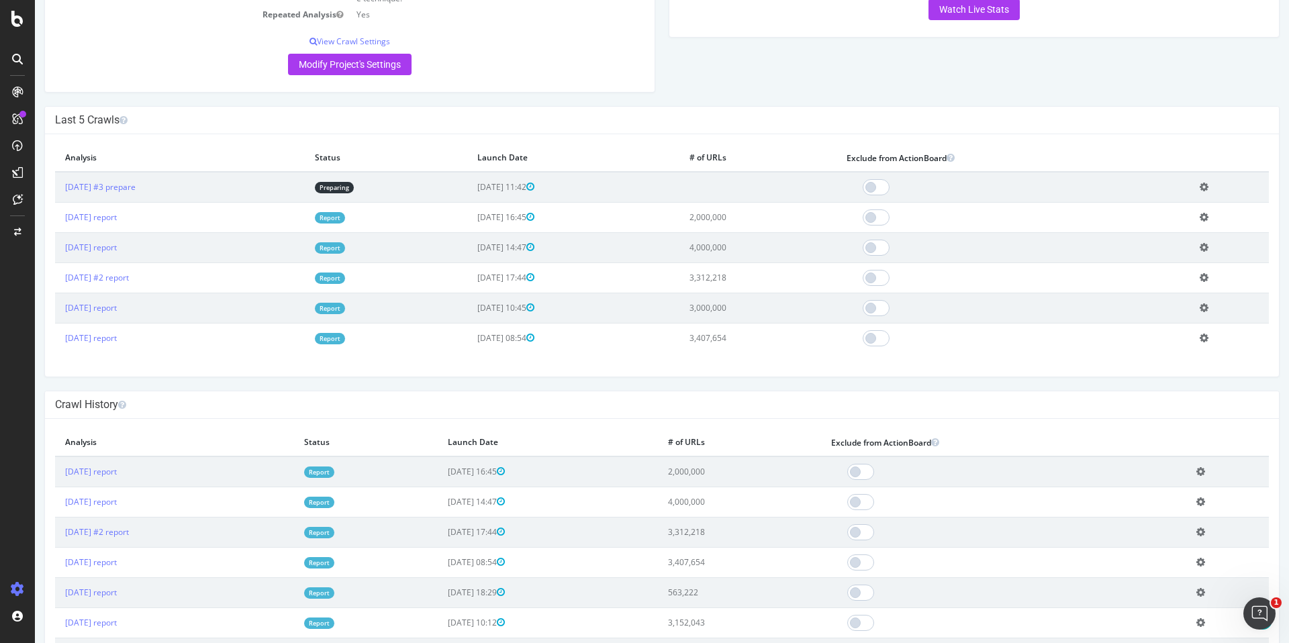
click at [1208, 182] on div "Add name Delete analysis" at bounding box center [1204, 187] width 9 height 11
click at [1208, 182] on icon at bounding box center [1204, 187] width 9 height 10
click at [1176, 216] on link "Delete analysis" at bounding box center [1154, 225] width 107 height 18
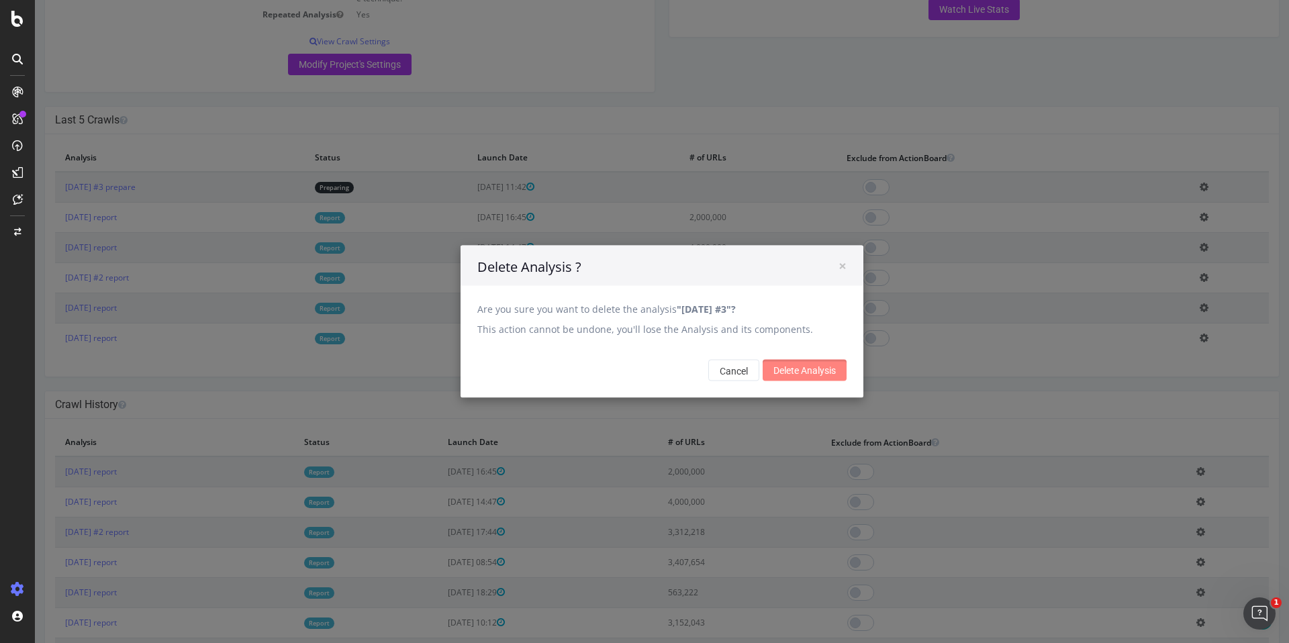
click at [790, 368] on input "Delete Analysis" at bounding box center [805, 370] width 84 height 21
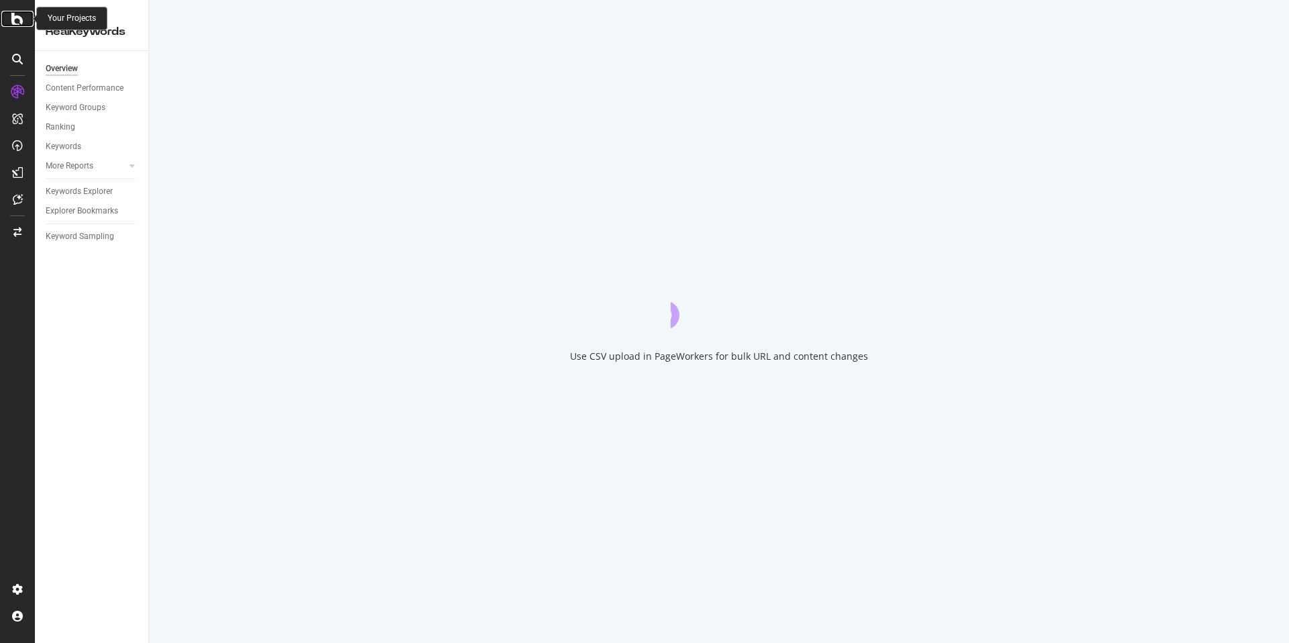
click at [21, 23] on icon at bounding box center [17, 19] width 12 height 16
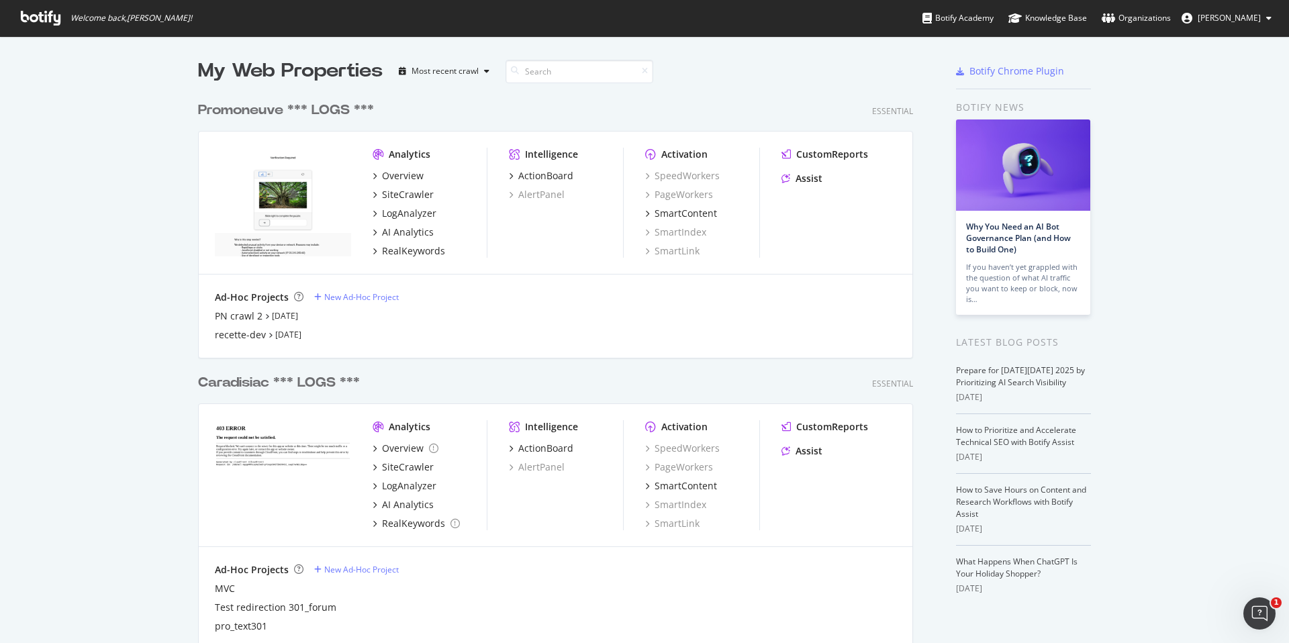
click at [294, 111] on div "Promoneuve *** LOGS ***" at bounding box center [286, 110] width 176 height 19
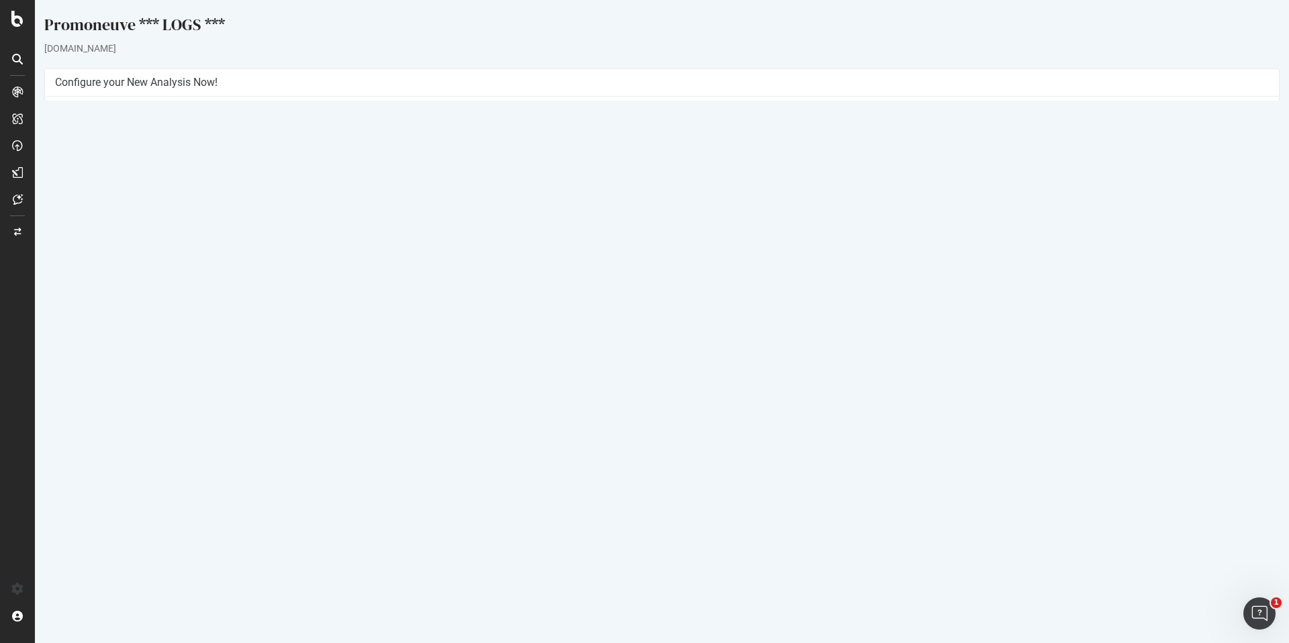
click at [703, 299] on link "Settings" at bounding box center [706, 299] width 30 height 11
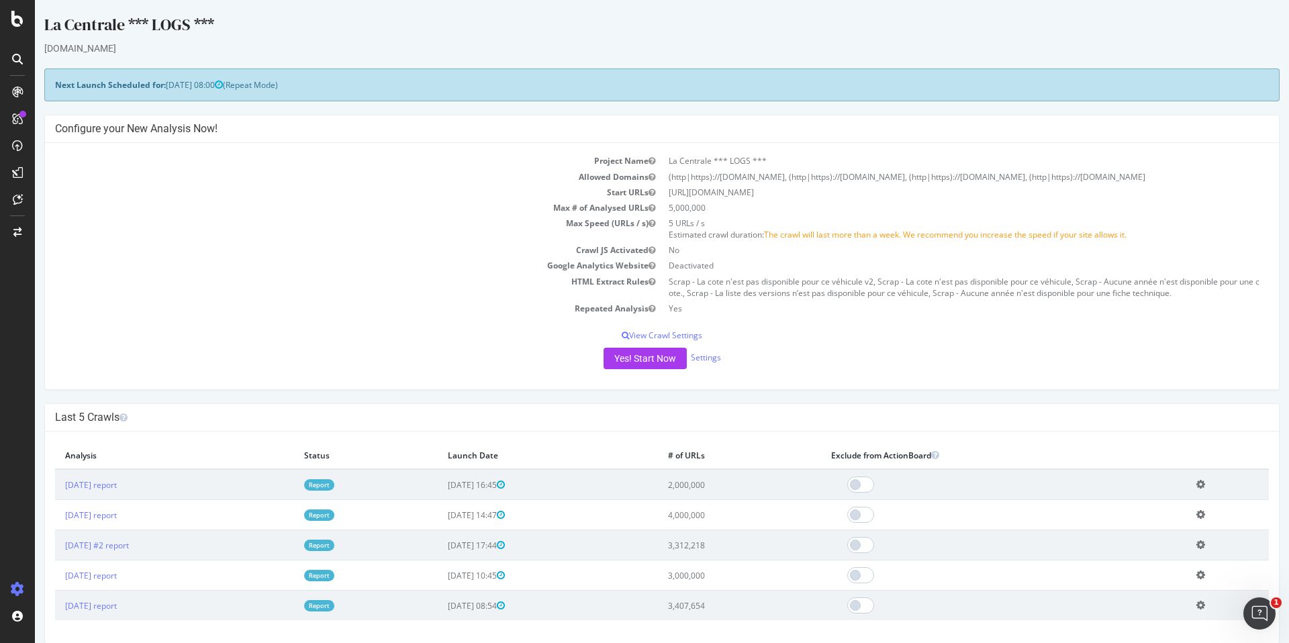
scroll to position [9, 0]
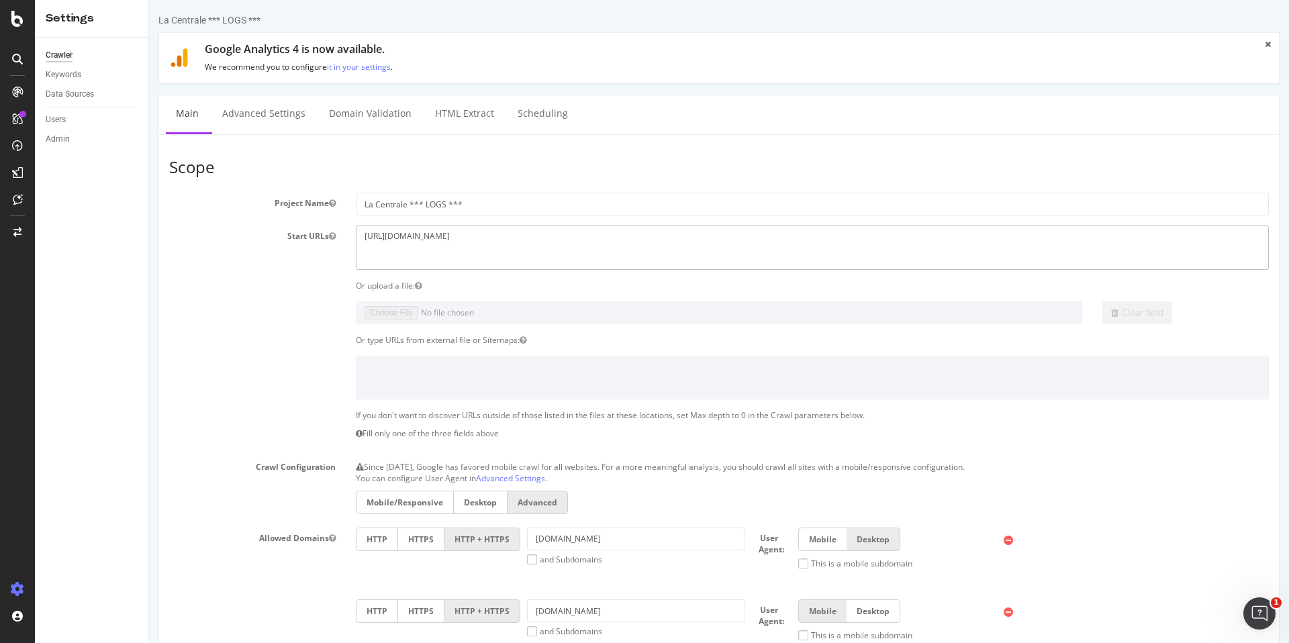
click at [482, 243] on textarea "https://www.lacentrale.fr" at bounding box center [812, 248] width 913 height 44
type textarea "https://www.lacentrale.fr/"
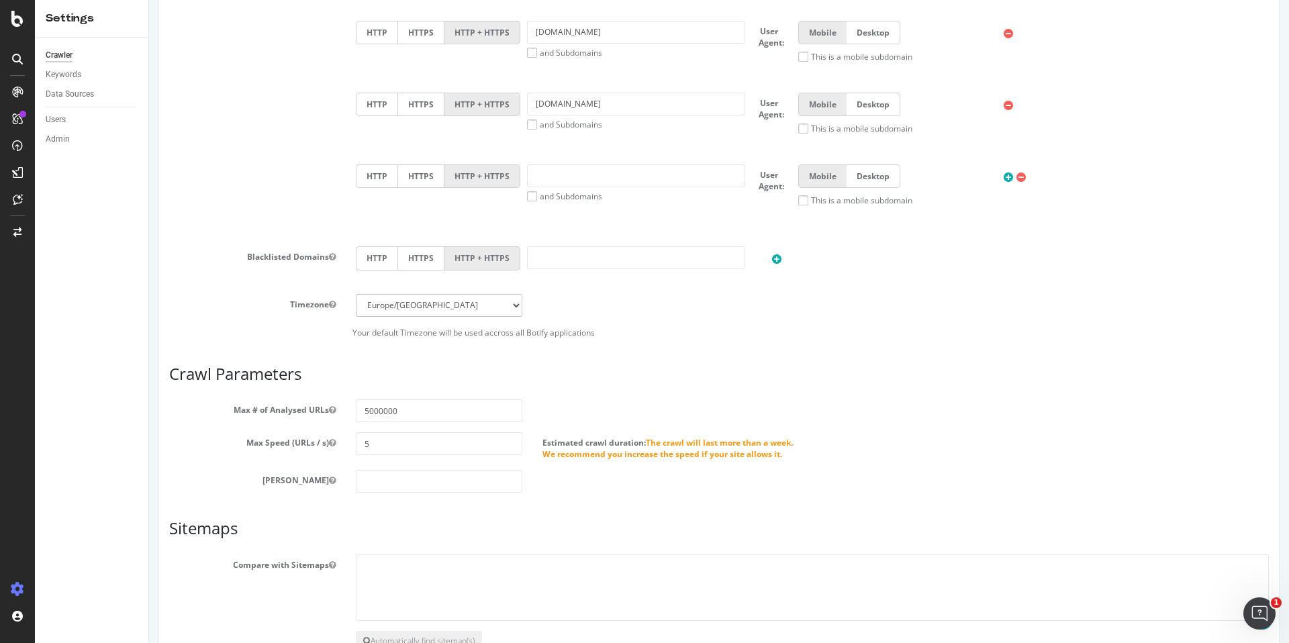
scroll to position [741, 0]
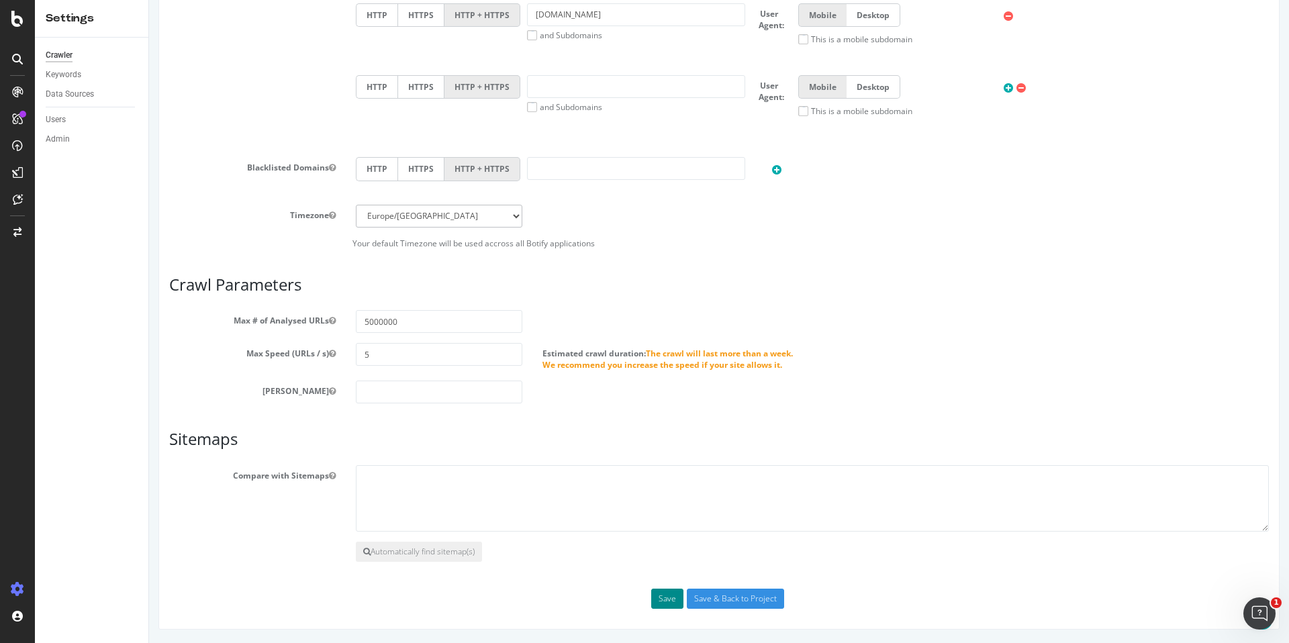
click at [666, 604] on button "Save" at bounding box center [667, 599] width 32 height 20
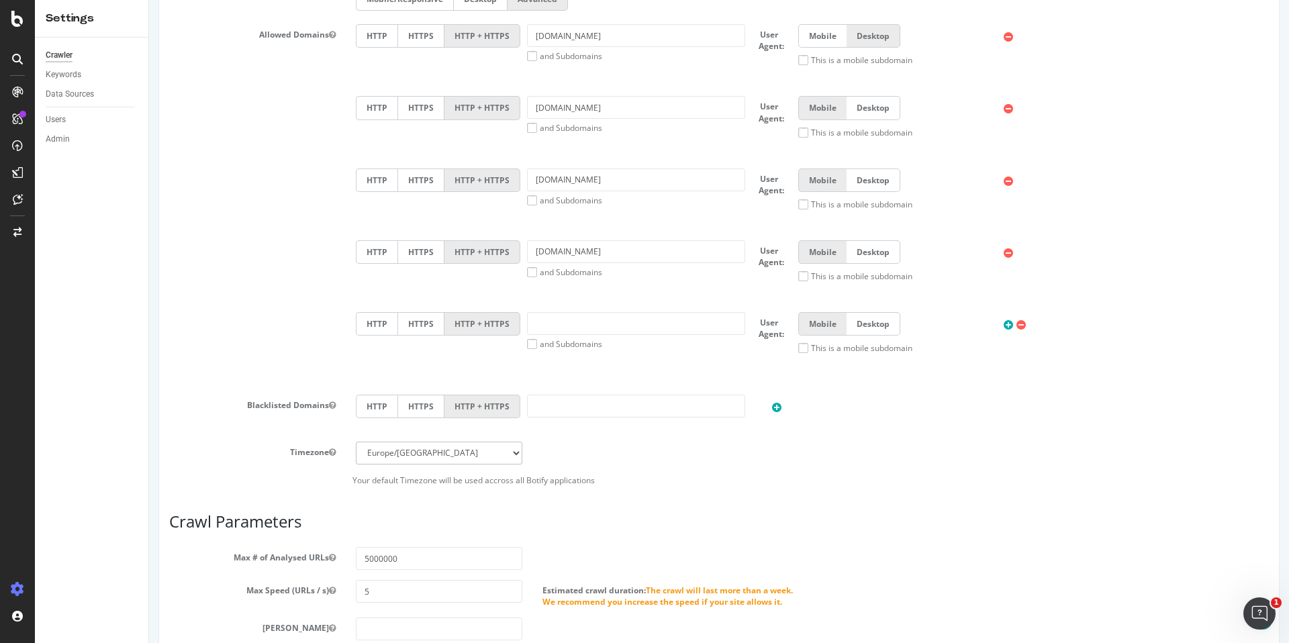
scroll to position [846, 0]
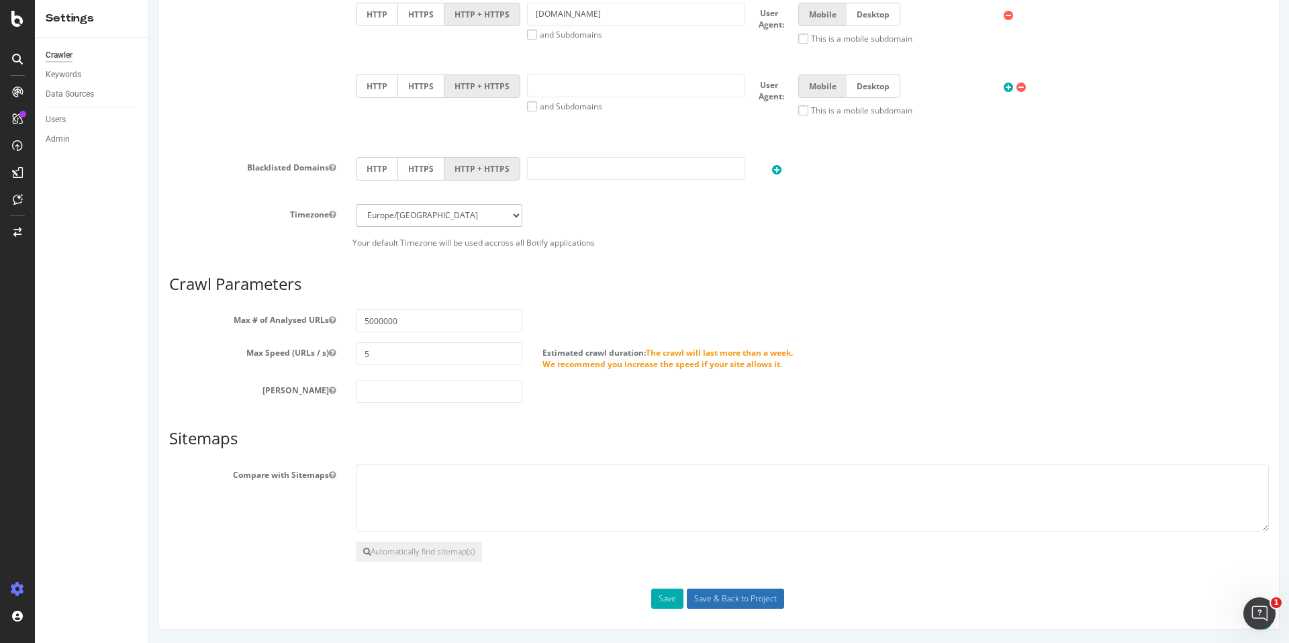
click at [707, 600] on input "Save & Back to Project" at bounding box center [735, 599] width 97 height 20
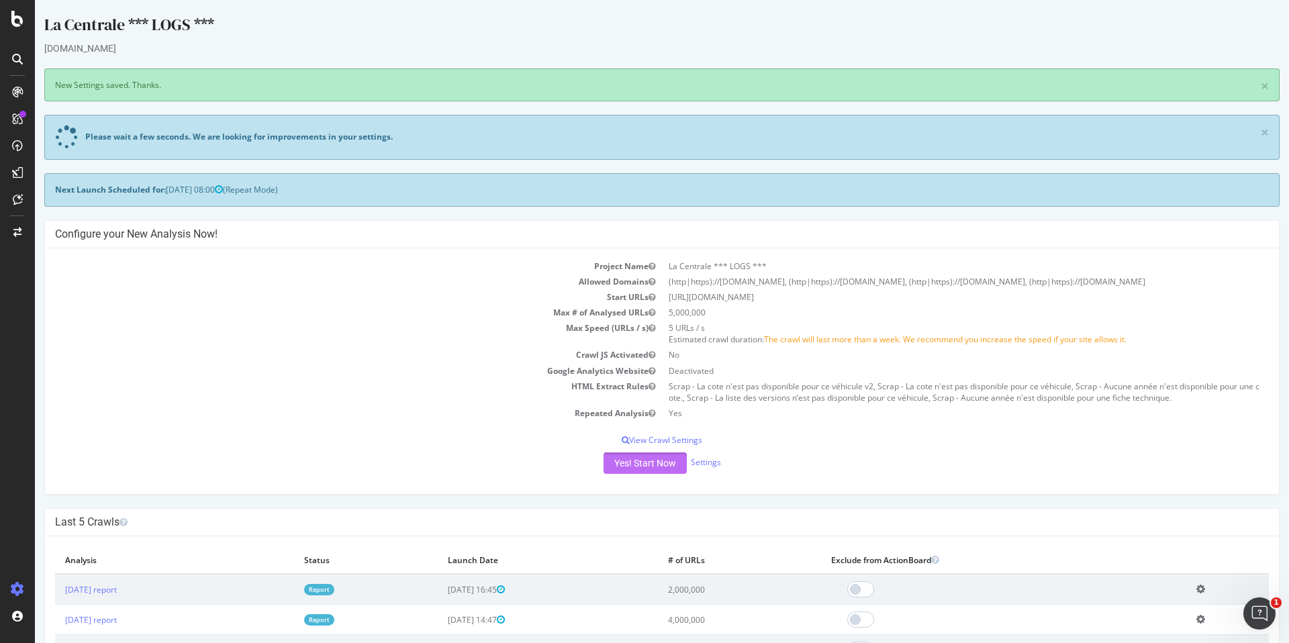
click at [642, 458] on button "Yes! Start Now" at bounding box center [645, 463] width 83 height 21
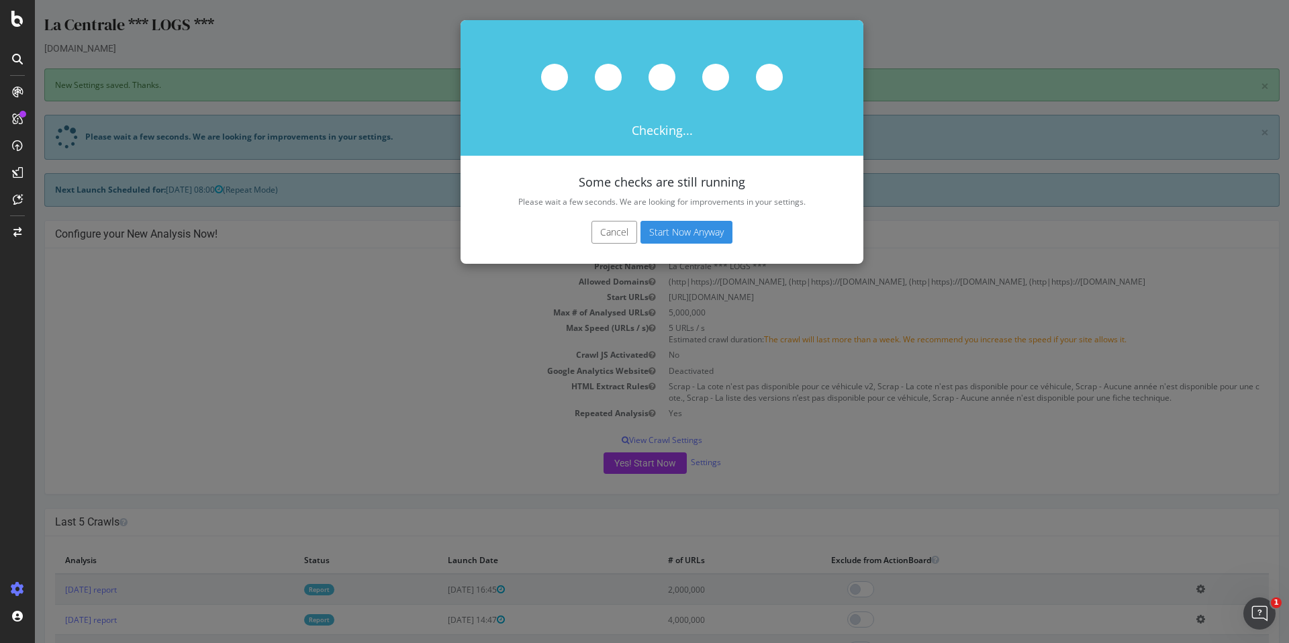
click at [674, 226] on button "Start Now Anyway" at bounding box center [686, 232] width 92 height 23
